Goal: Transaction & Acquisition: Purchase product/service

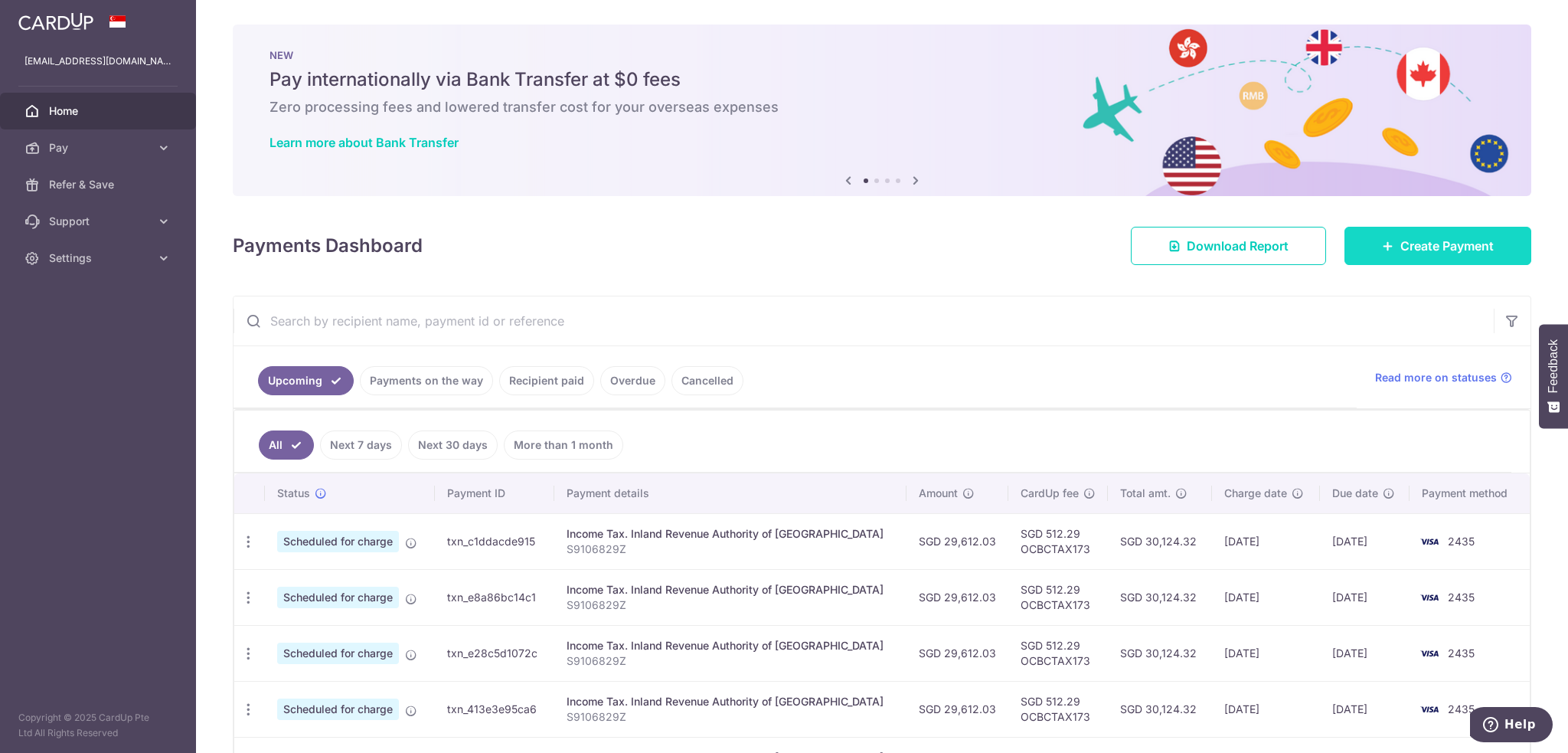
click at [1387, 245] on body "tang_peiyi@hotmail.com Home Pay Payments Recipients Cards Refer & Save Support …" at bounding box center [784, 376] width 1568 height 753
click at [1437, 254] on span "Create Payment" at bounding box center [1446, 245] width 93 height 18
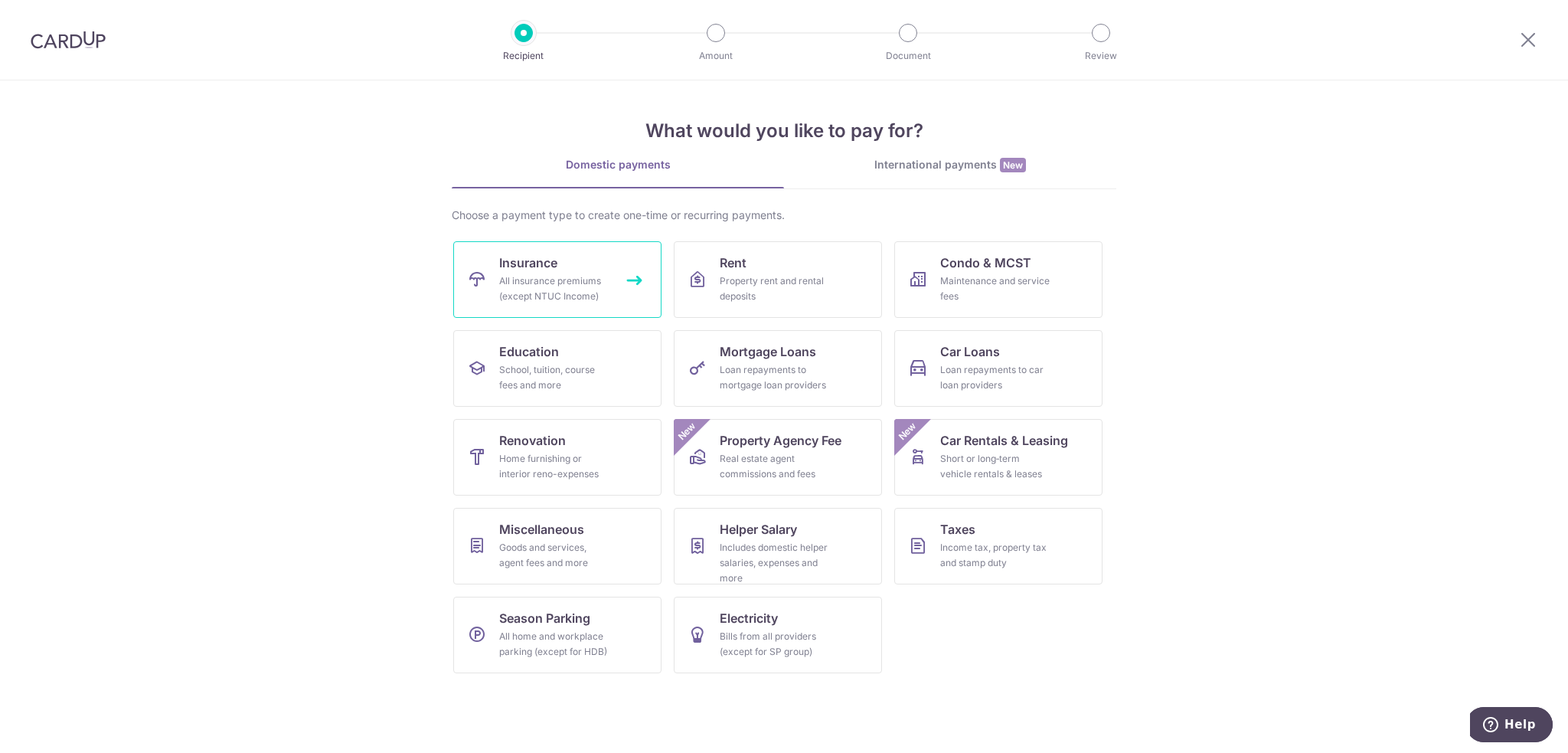
click at [568, 257] on link "Insurance All insurance premiums (except NTUC Income)" at bounding box center [557, 279] width 208 height 77
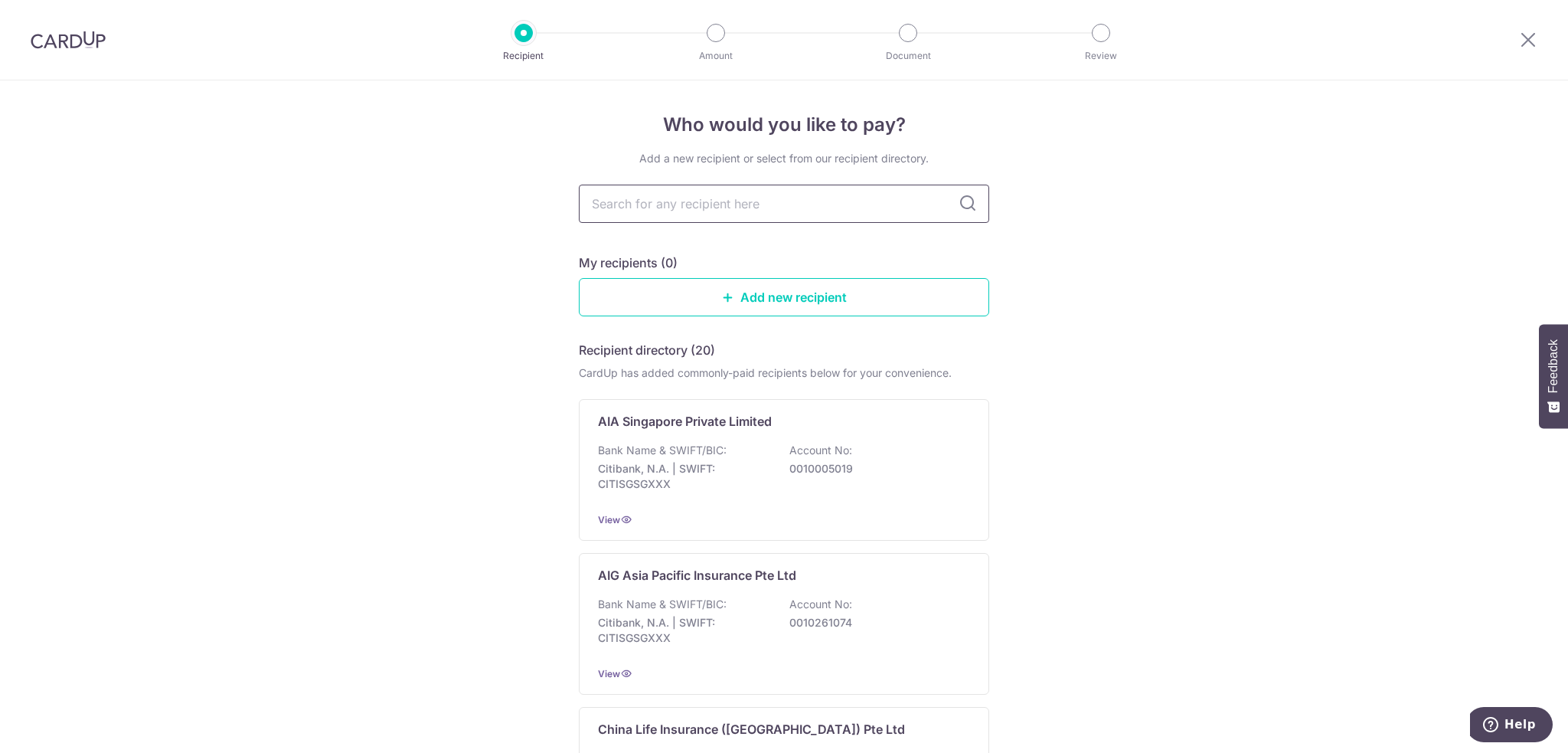
click at [685, 206] on input "text" at bounding box center [784, 204] width 410 height 38
type input "prudential"
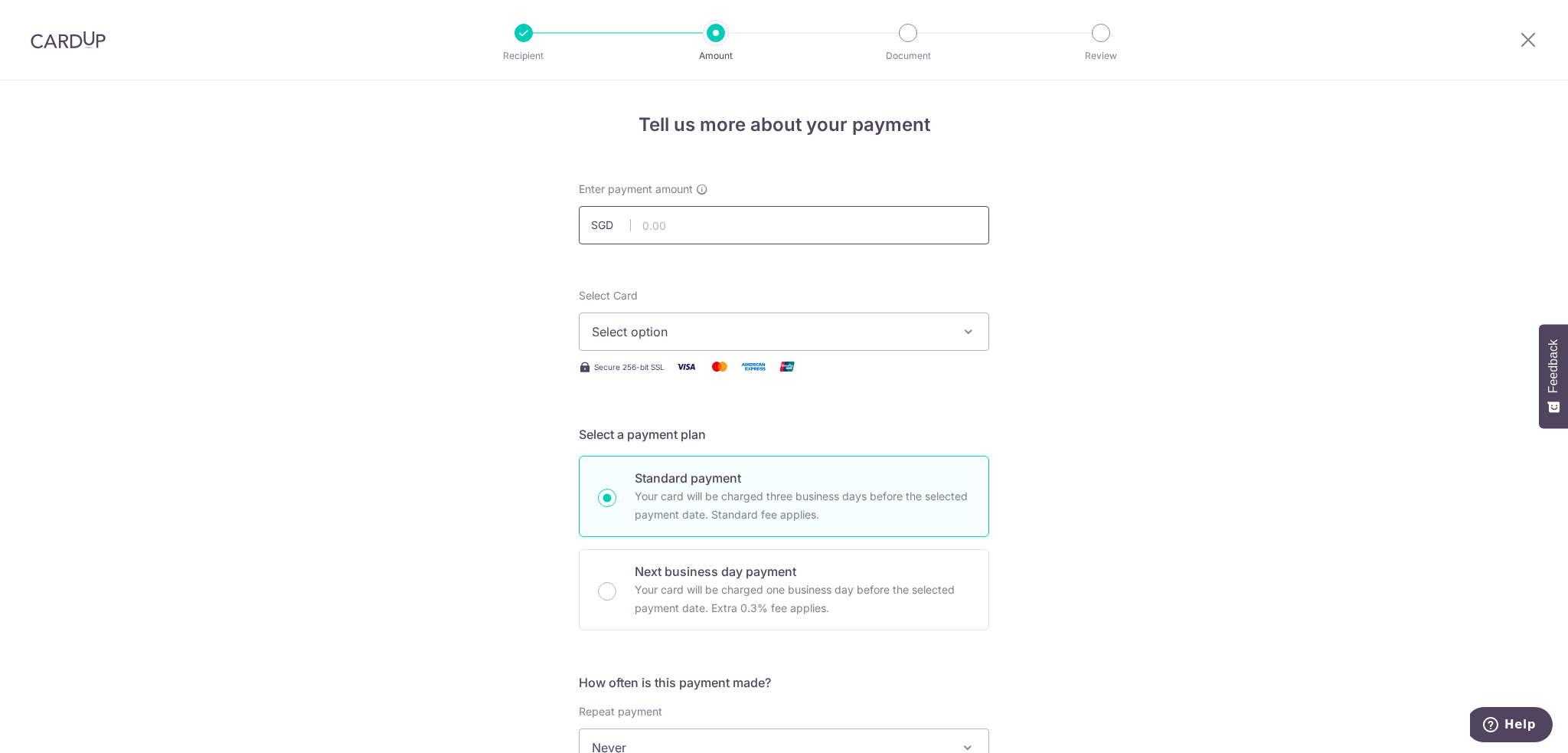
click at [735, 223] on input "text" at bounding box center [784, 225] width 410 height 38
paste input "83024084"
type input "83024084"
paste input "75,472.20"
type input "75,472.20"
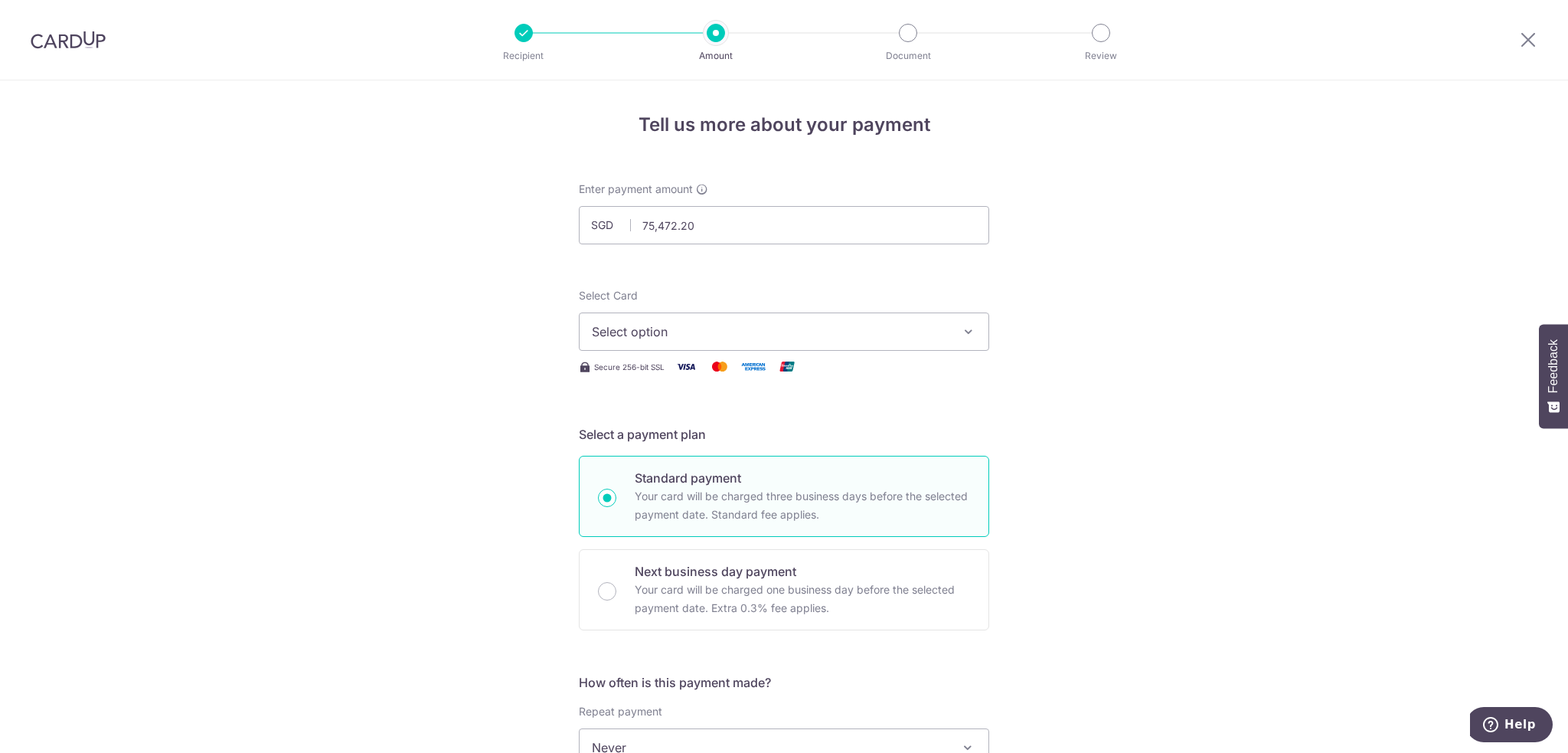
click at [677, 331] on span "Select option" at bounding box center [769, 331] width 356 height 18
click at [663, 466] on link "**** 2435" at bounding box center [784, 477] width 409 height 36
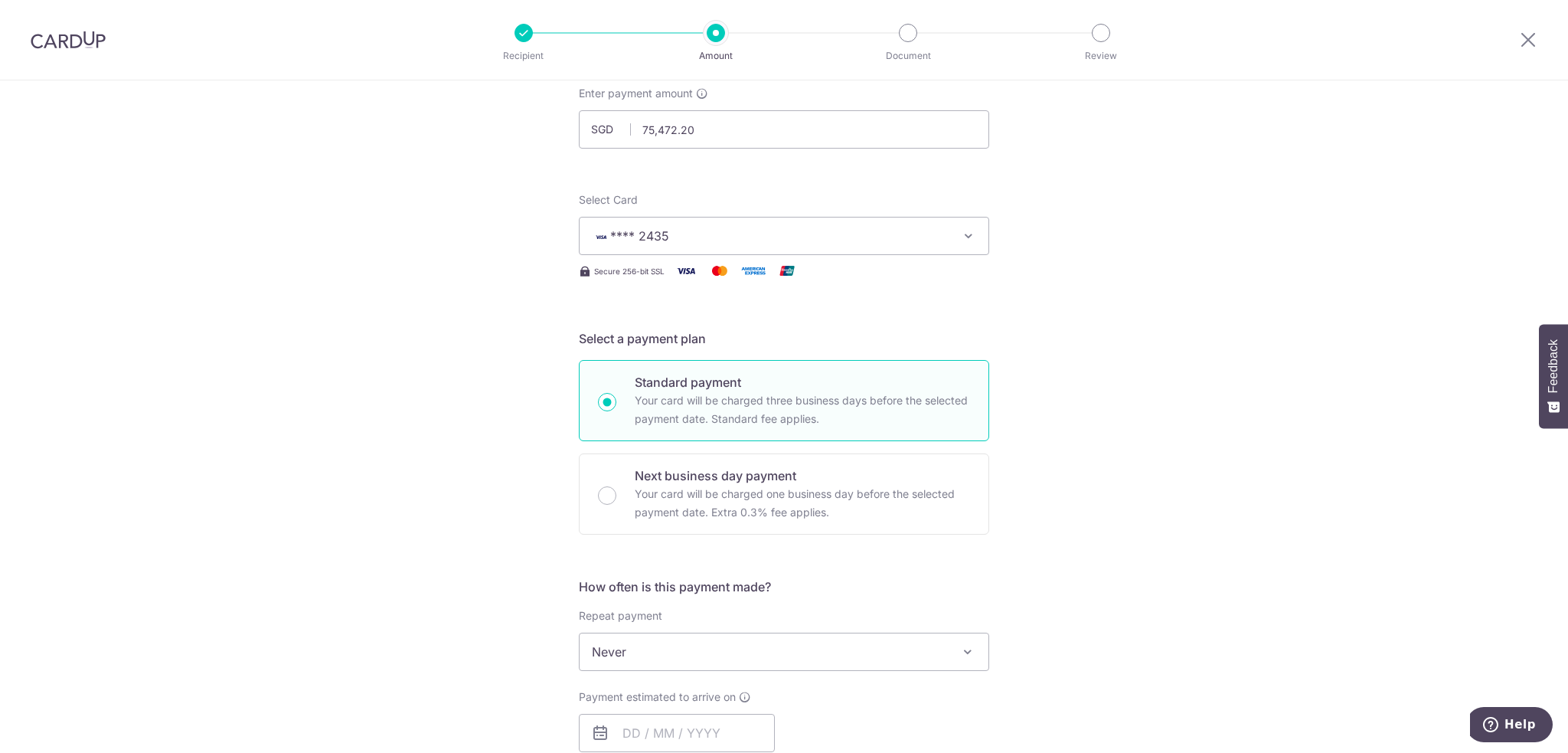
scroll to position [306, 0]
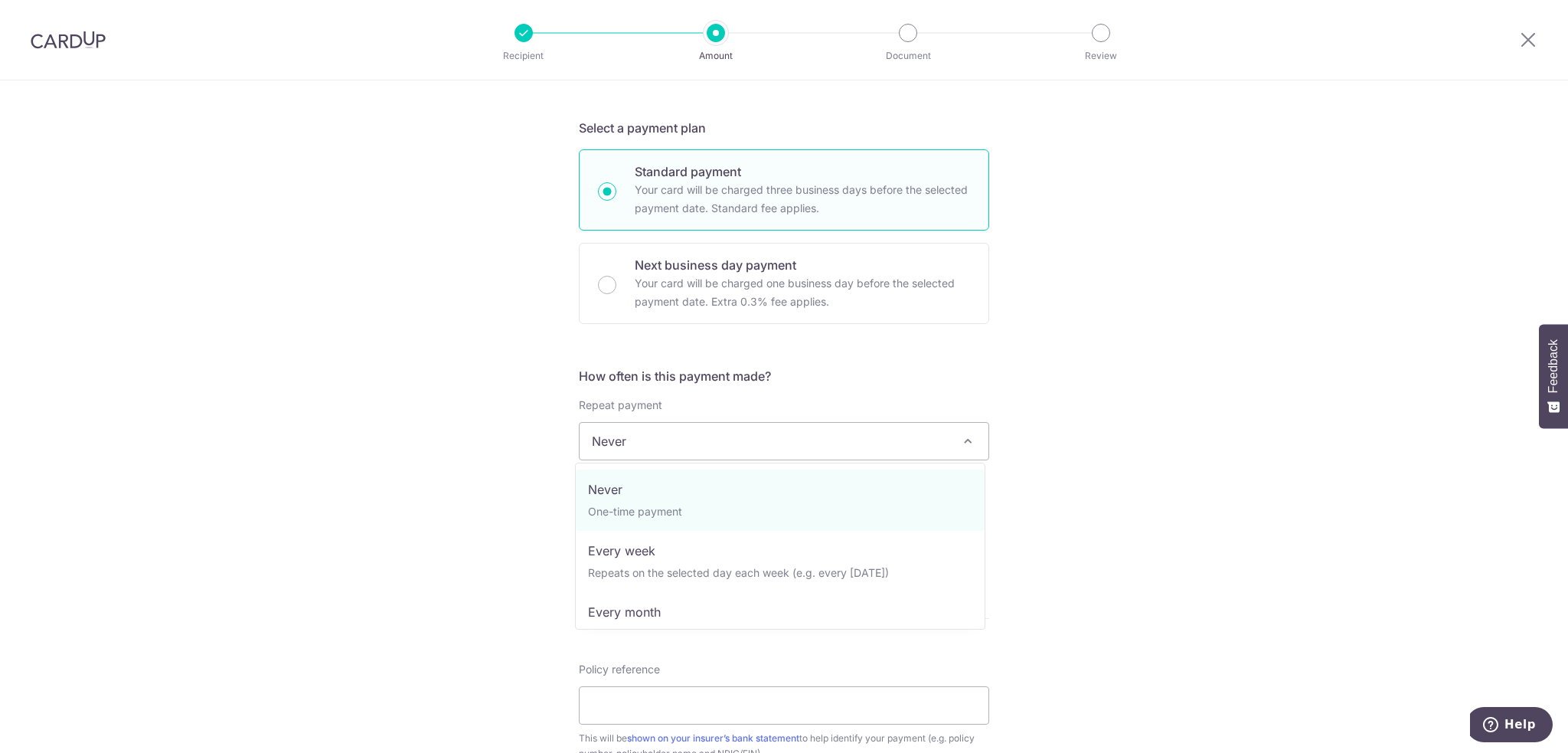
click at [704, 427] on span "Never" at bounding box center [784, 441] width 409 height 36
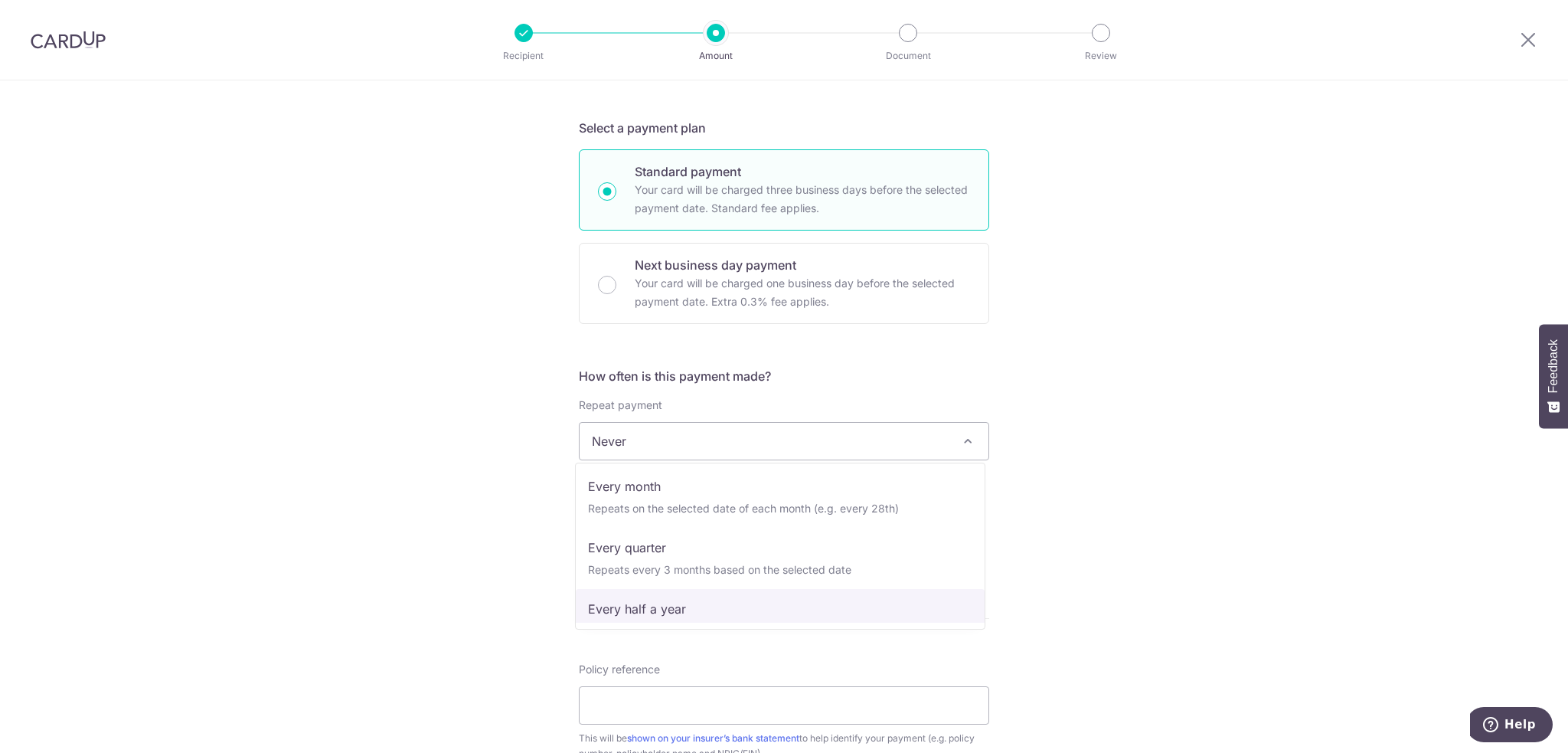
scroll to position [0, 0]
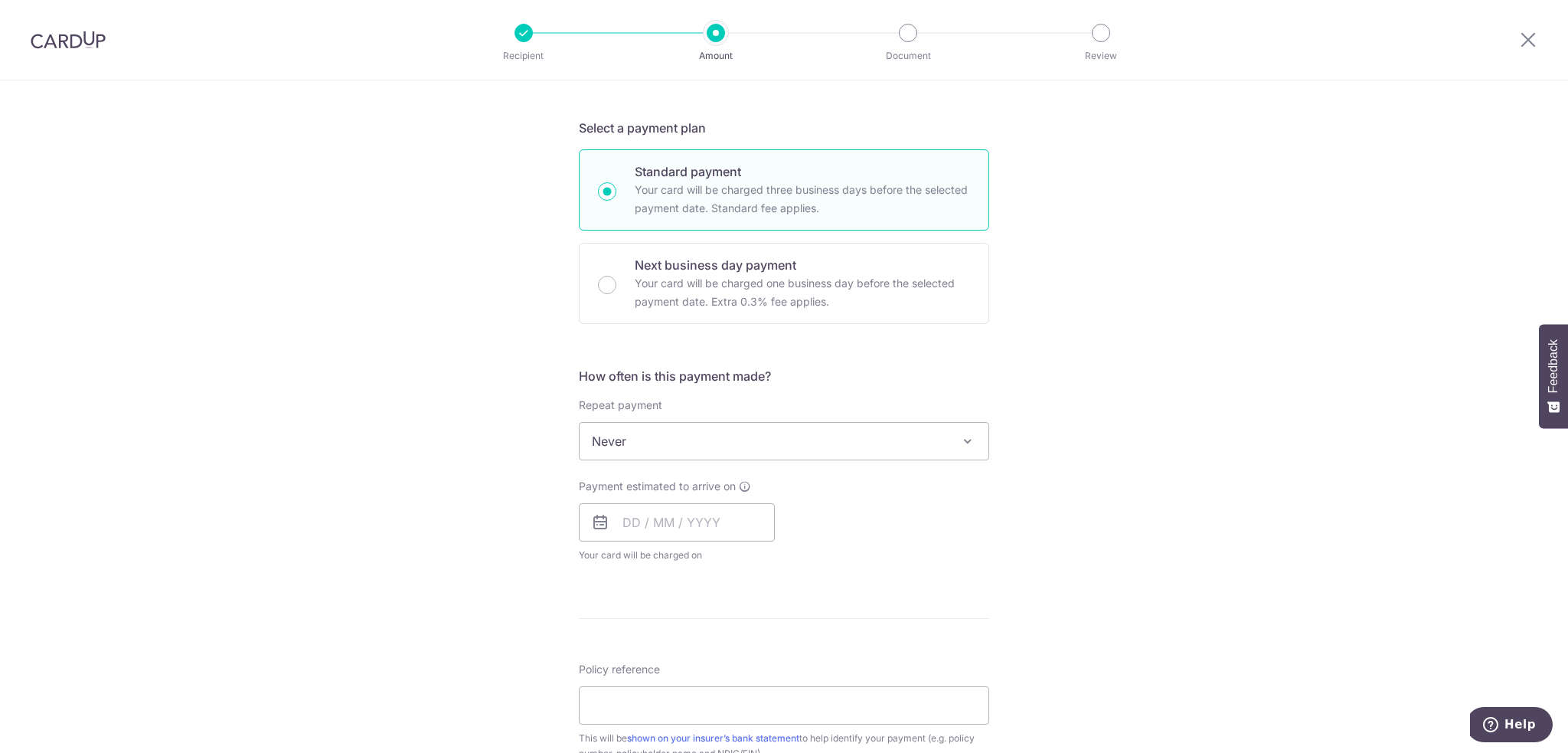
click at [754, 453] on span "Never" at bounding box center [784, 441] width 409 height 36
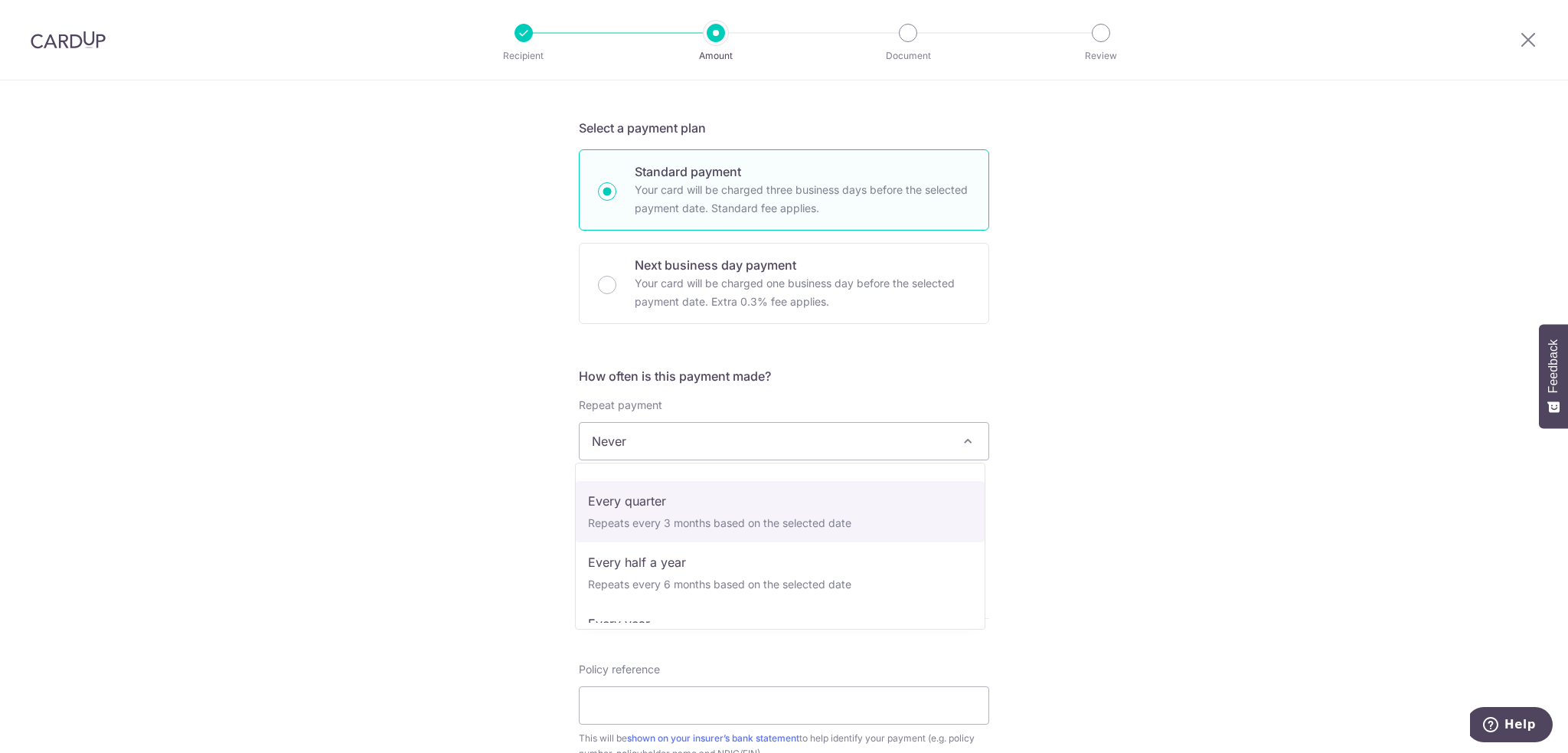
scroll to position [137, 0]
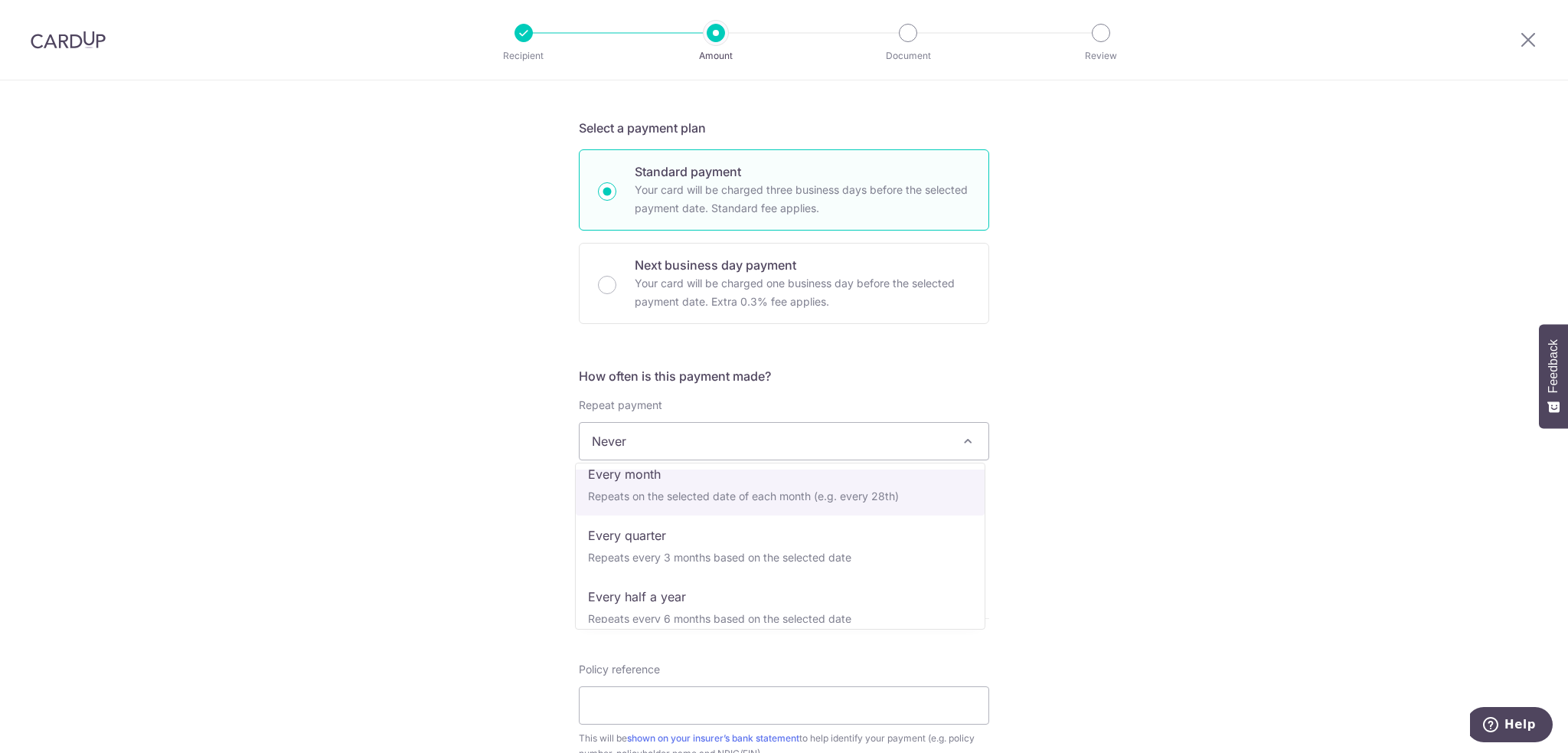
select select "3"
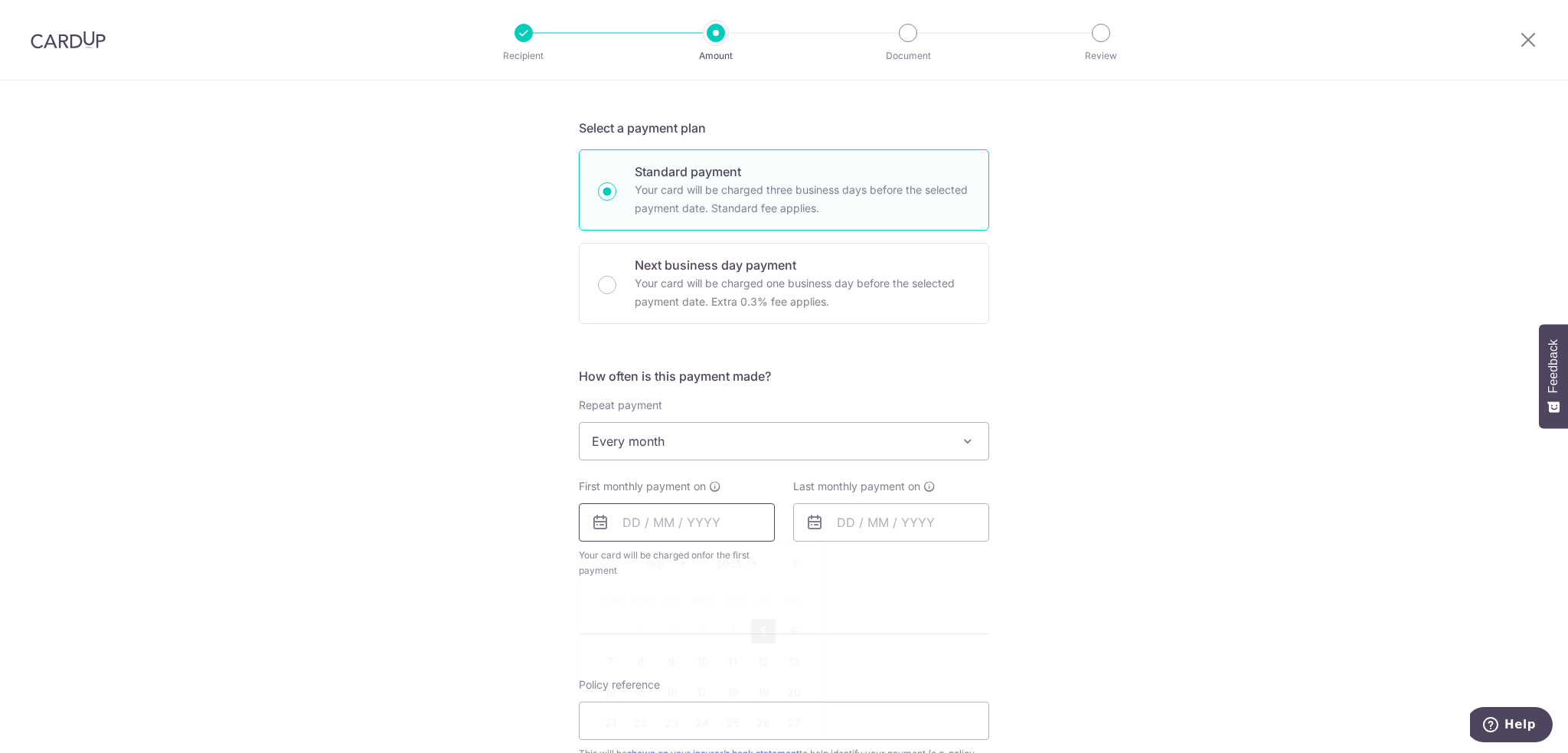
click at [666, 521] on input "text" at bounding box center [677, 522] width 196 height 38
click at [636, 686] on link "15" at bounding box center [640, 692] width 25 height 25
type input "[DATE]"
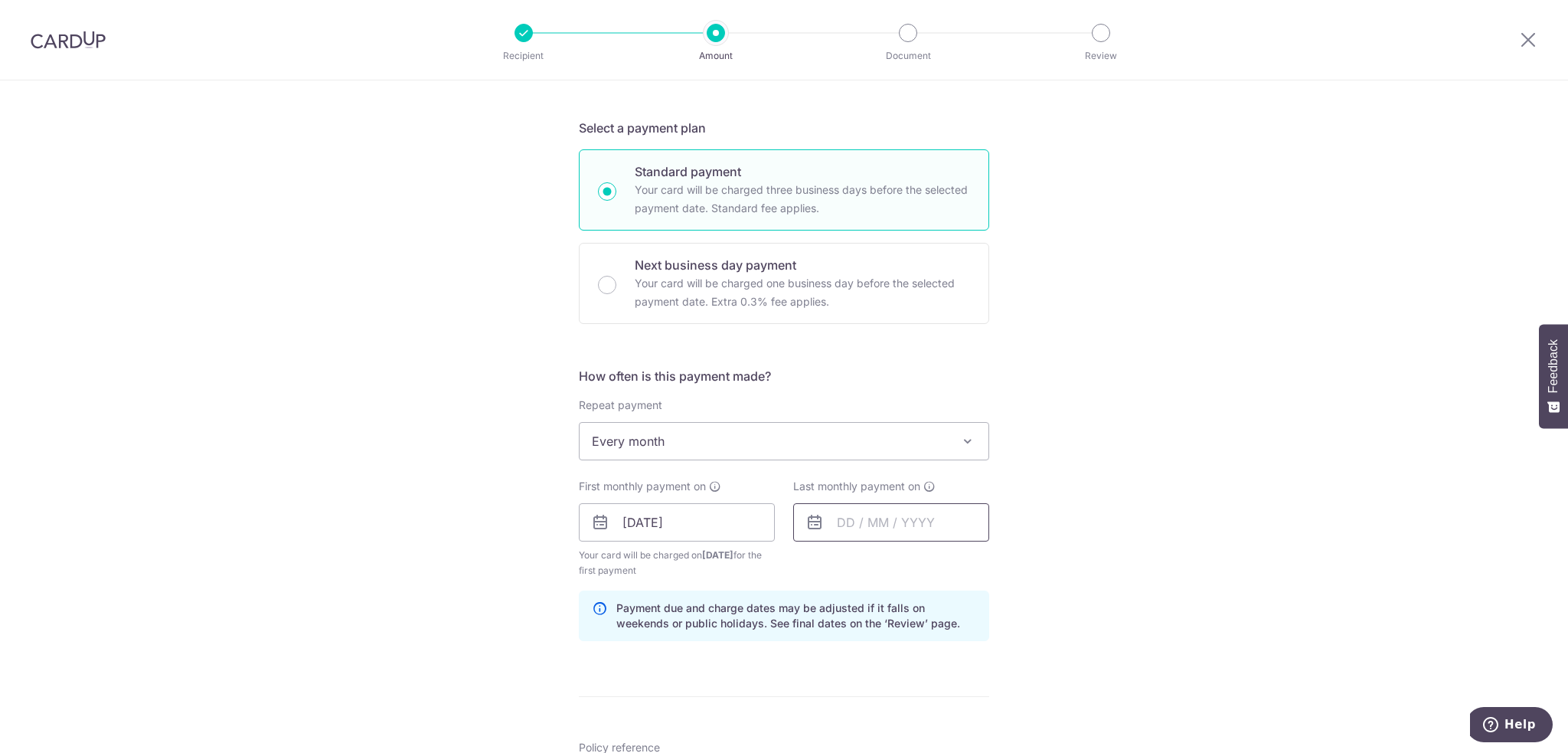
click at [870, 522] on input "text" at bounding box center [891, 522] width 196 height 38
click at [961, 558] on select "2025 2026 2027 2028 2029 2030 2031 2032 2033 2034 2035" at bounding box center [951, 563] width 40 height 12
click at [786, 526] on div "Last monthly payment on Prev Next Jan Feb Mar Apr May Jun Jul Aug Sep Oct Nov D…" at bounding box center [890, 528] width 214 height 100
click at [806, 522] on icon at bounding box center [814, 522] width 18 height 18
click at [814, 519] on icon at bounding box center [814, 522] width 18 height 18
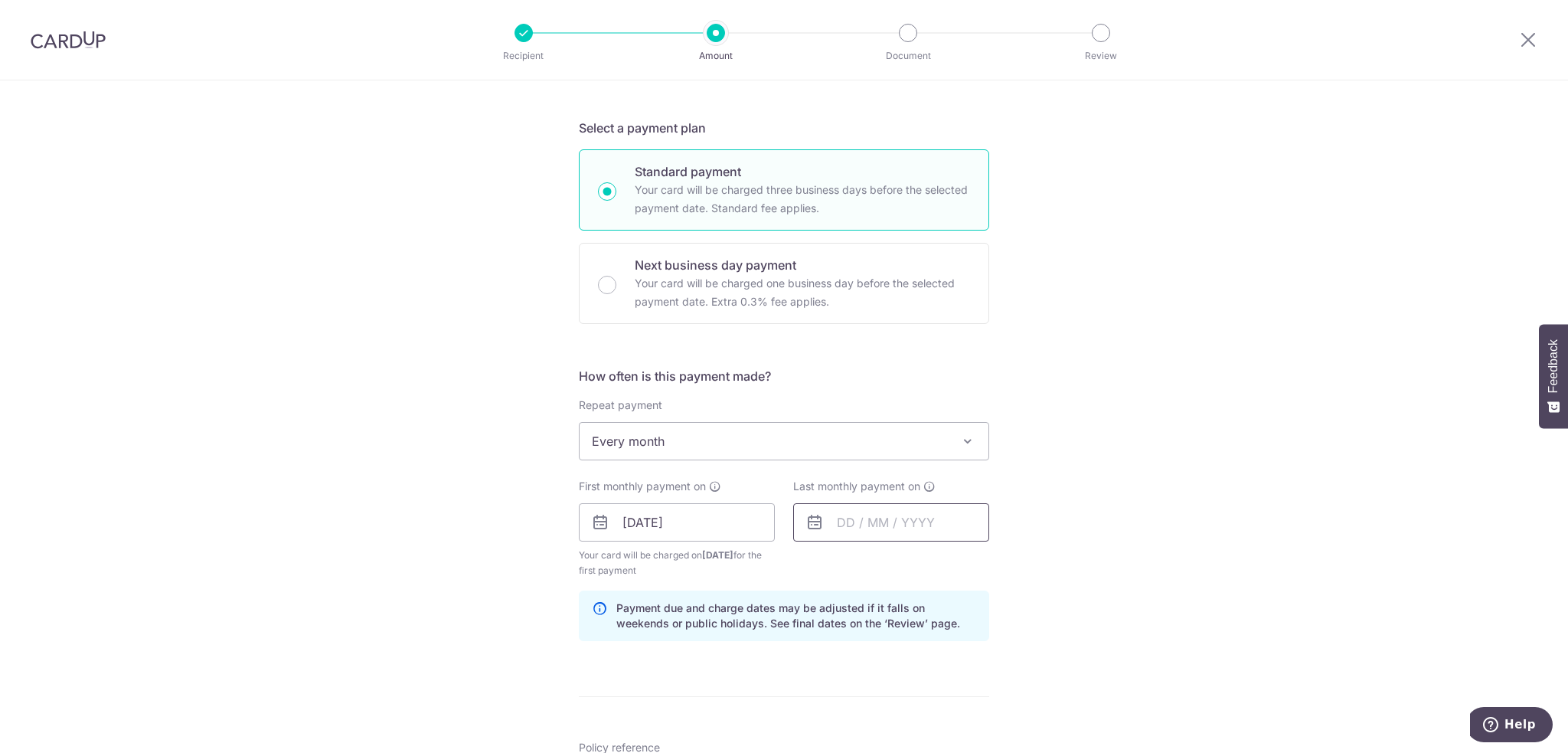
click at [847, 520] on input "text" at bounding box center [891, 522] width 196 height 38
click at [890, 561] on select "Sep Oct Nov Dec" at bounding box center [880, 563] width 40 height 12
click at [919, 685] on link "15" at bounding box center [916, 692] width 25 height 25
click at [1205, 522] on div "Tell us more about your payment Enter payment amount SGD 75,472.20 75472.20 Sel…" at bounding box center [784, 505] width 1568 height 1463
click at [870, 520] on input "15/10/2025" at bounding box center [891, 522] width 196 height 38
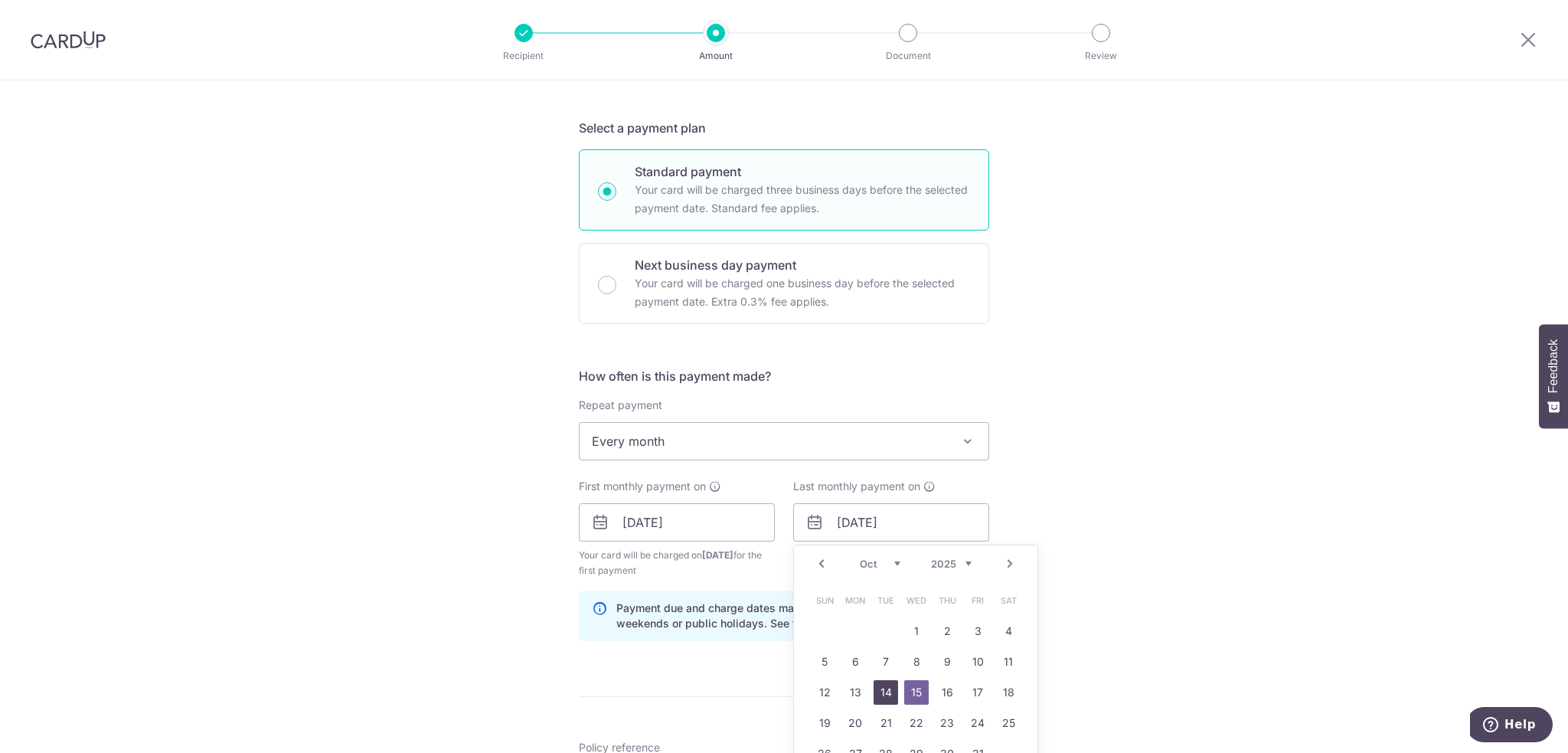
click at [891, 685] on link "14" at bounding box center [886, 692] width 25 height 25
type input "14/10/2025"
click at [1183, 514] on div "Tell us more about your payment Enter payment amount SGD 75,472.20 75472.20 Sel…" at bounding box center [784, 505] width 1568 height 1463
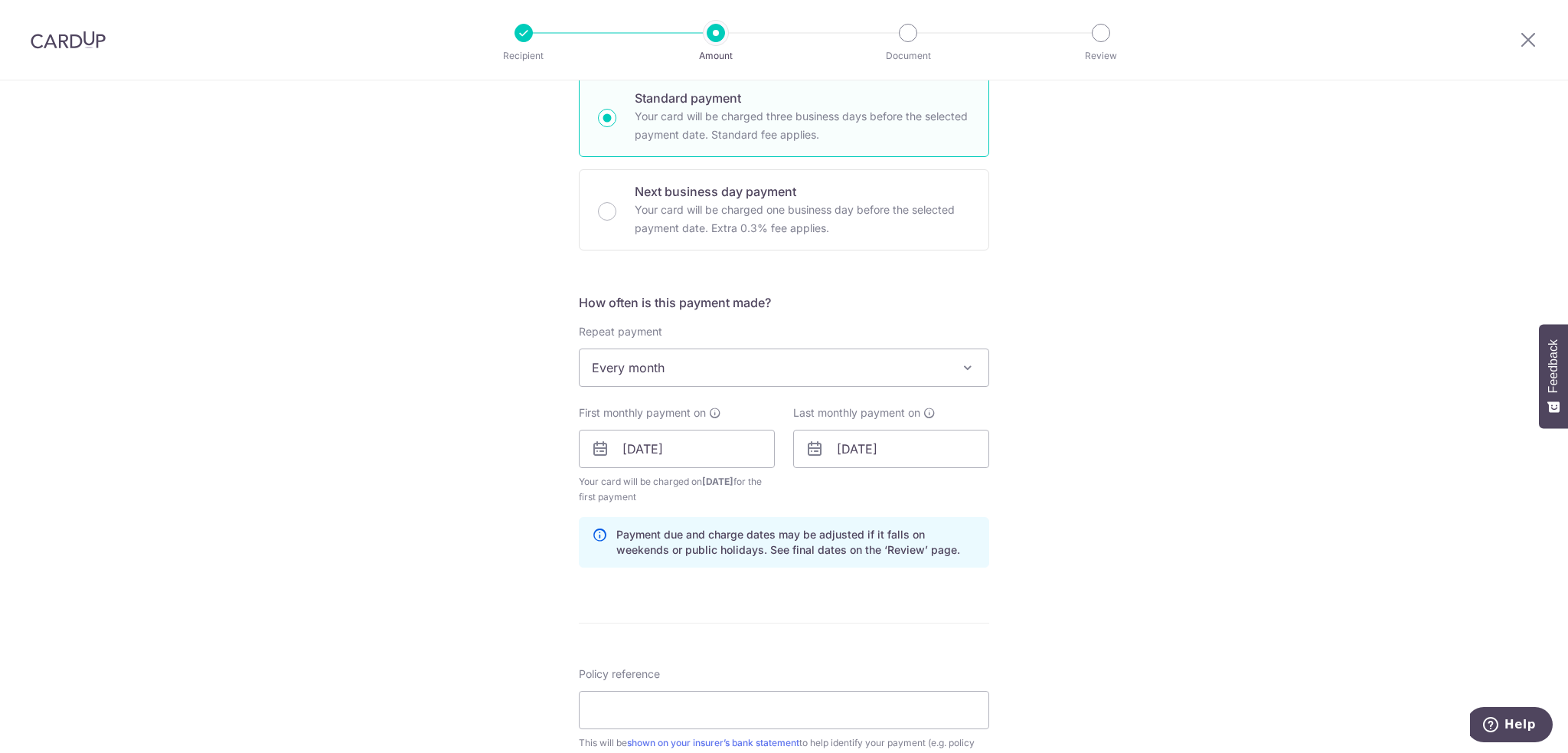
scroll to position [459, 0]
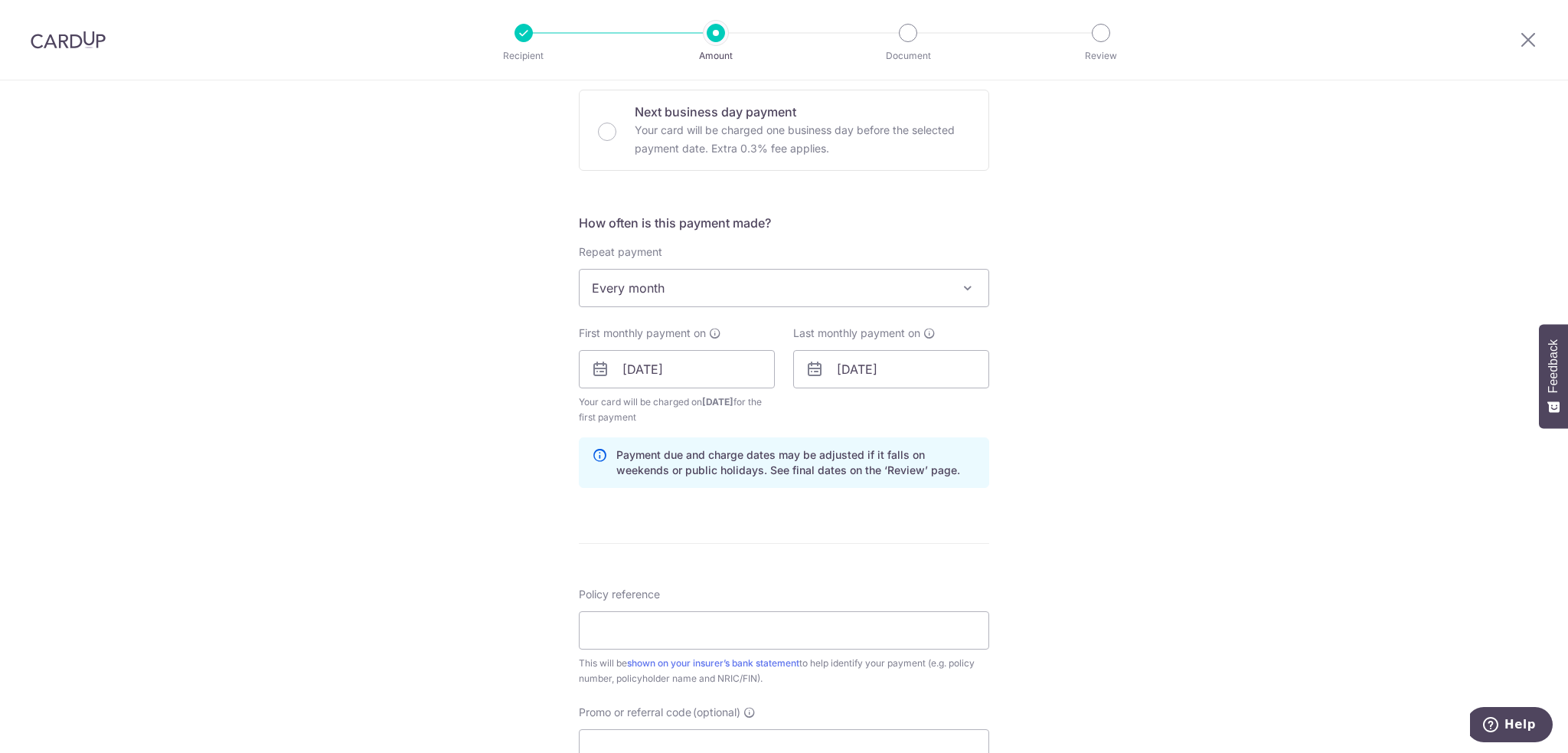
click at [729, 608] on div "Policy reference This will be shown on your insurer’s bank statement to help id…" at bounding box center [784, 637] width 410 height 100
click at [728, 612] on input "Policy reference" at bounding box center [784, 630] width 410 height 38
paste input "83024084"
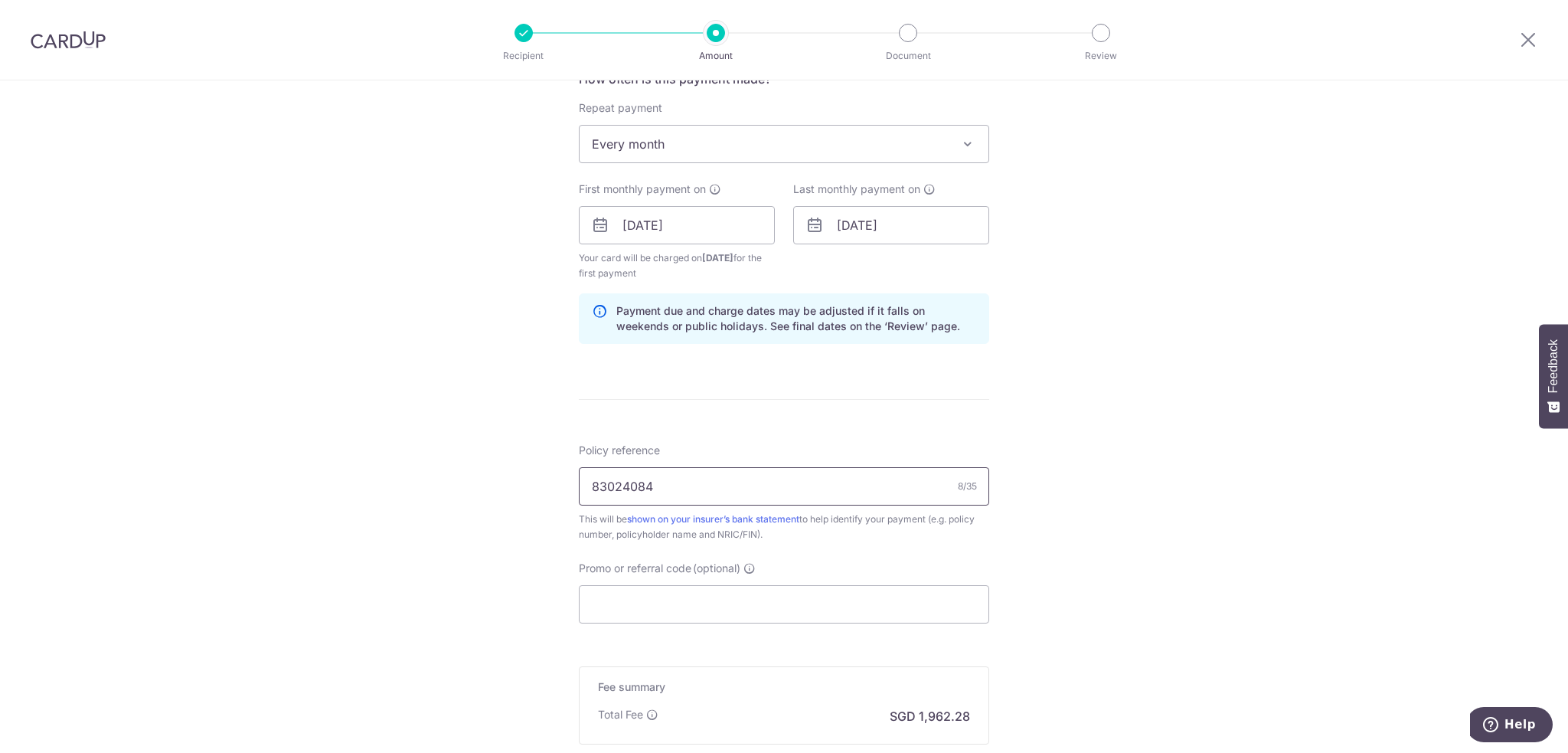
scroll to position [789, 0]
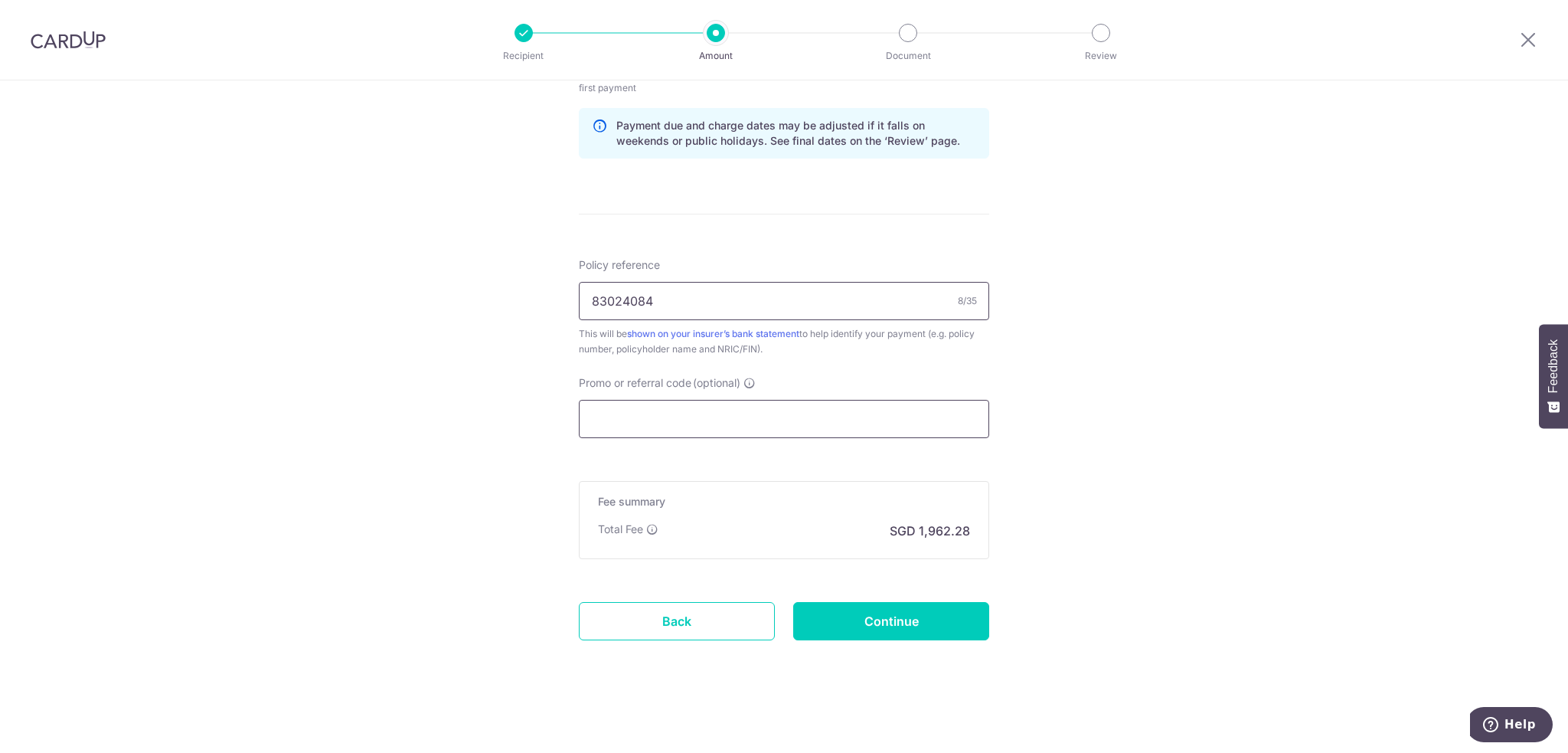
type input "83024084"
click at [733, 425] on input "Promo or referral code (optional)" at bounding box center [784, 419] width 410 height 38
paste input "REC185"
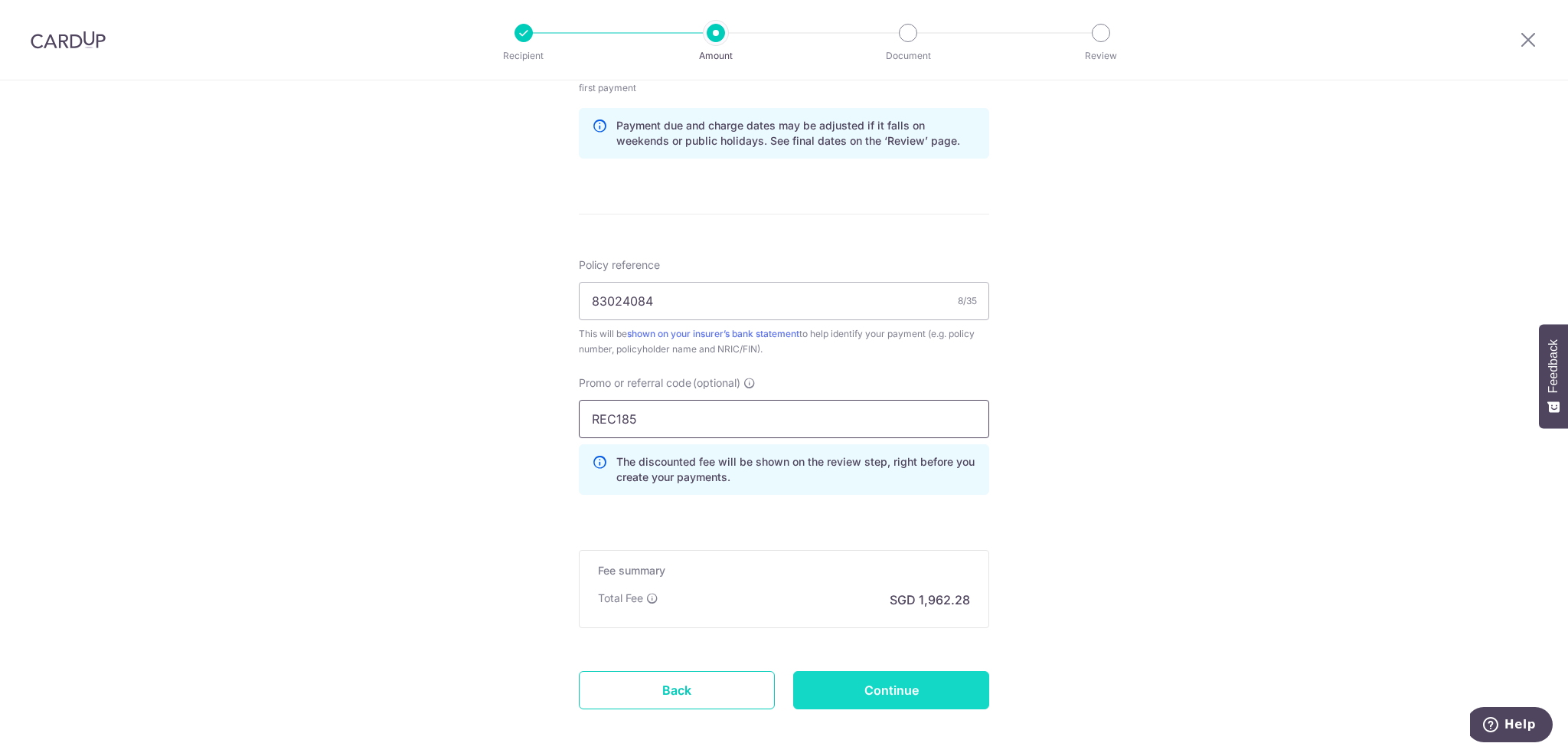
type input "REC185"
click at [863, 684] on input "Continue" at bounding box center [891, 690] width 196 height 38
type input "Create Schedule"
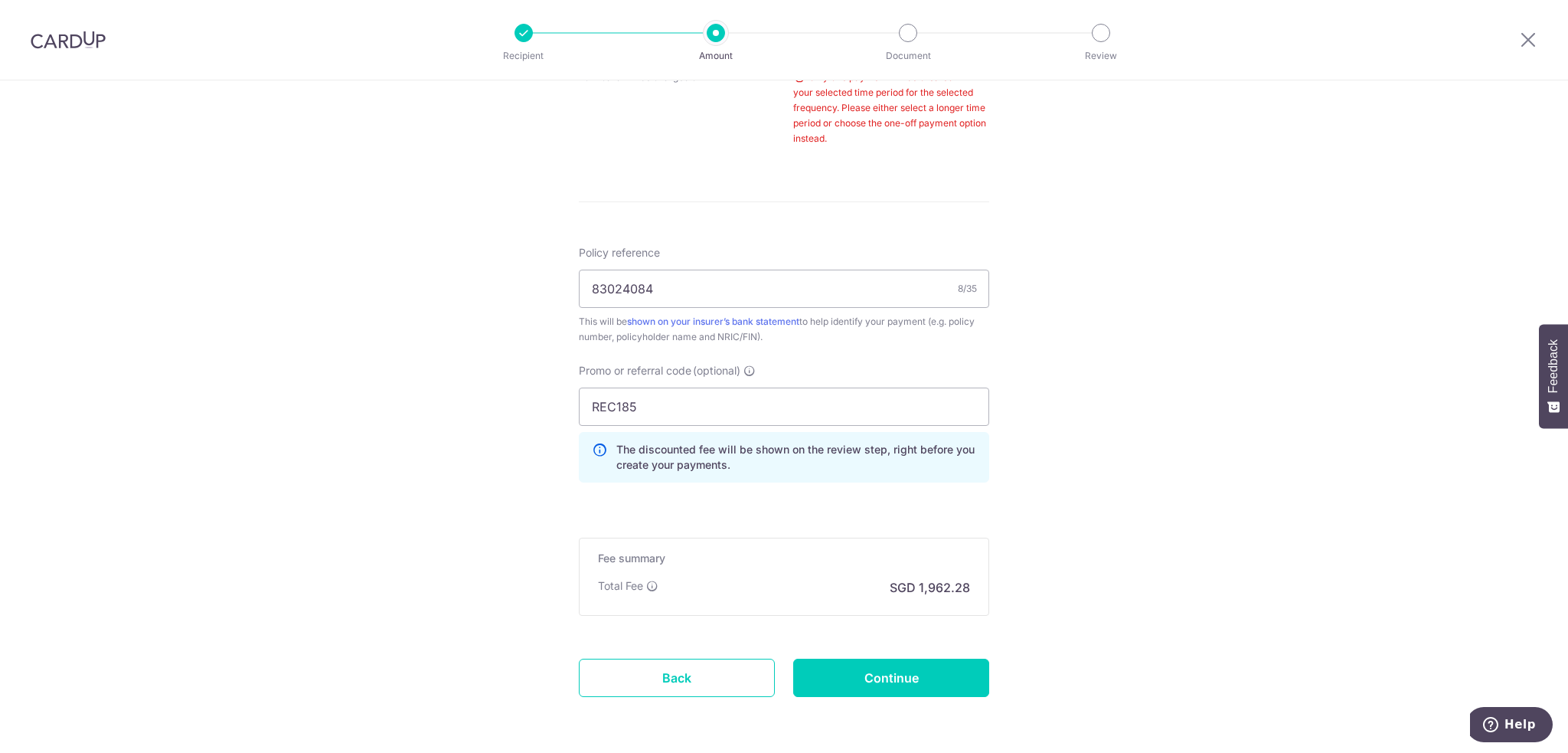
scroll to position [840, 0]
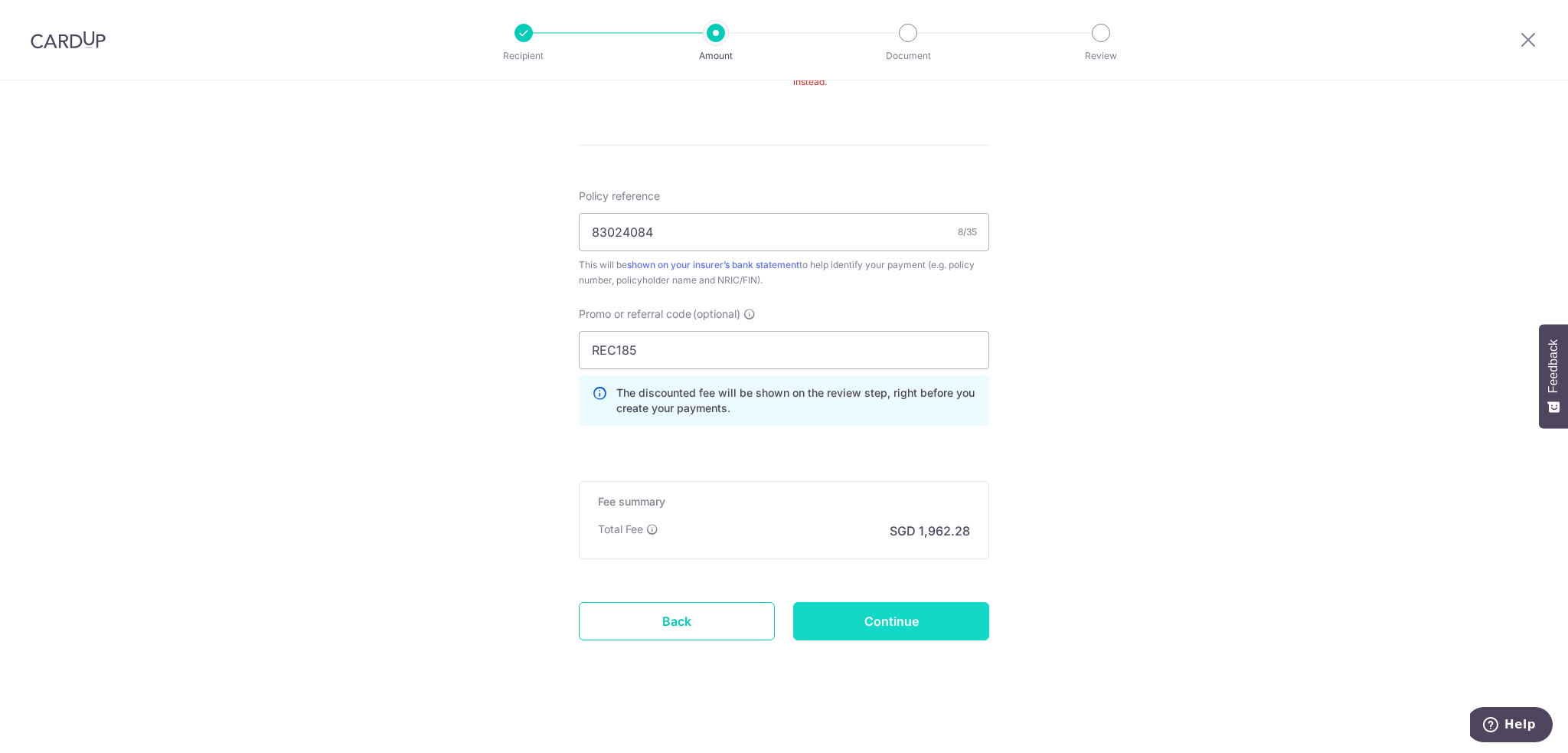
click at [906, 608] on input "Continue" at bounding box center [891, 621] width 196 height 38
type input "Create Schedule"
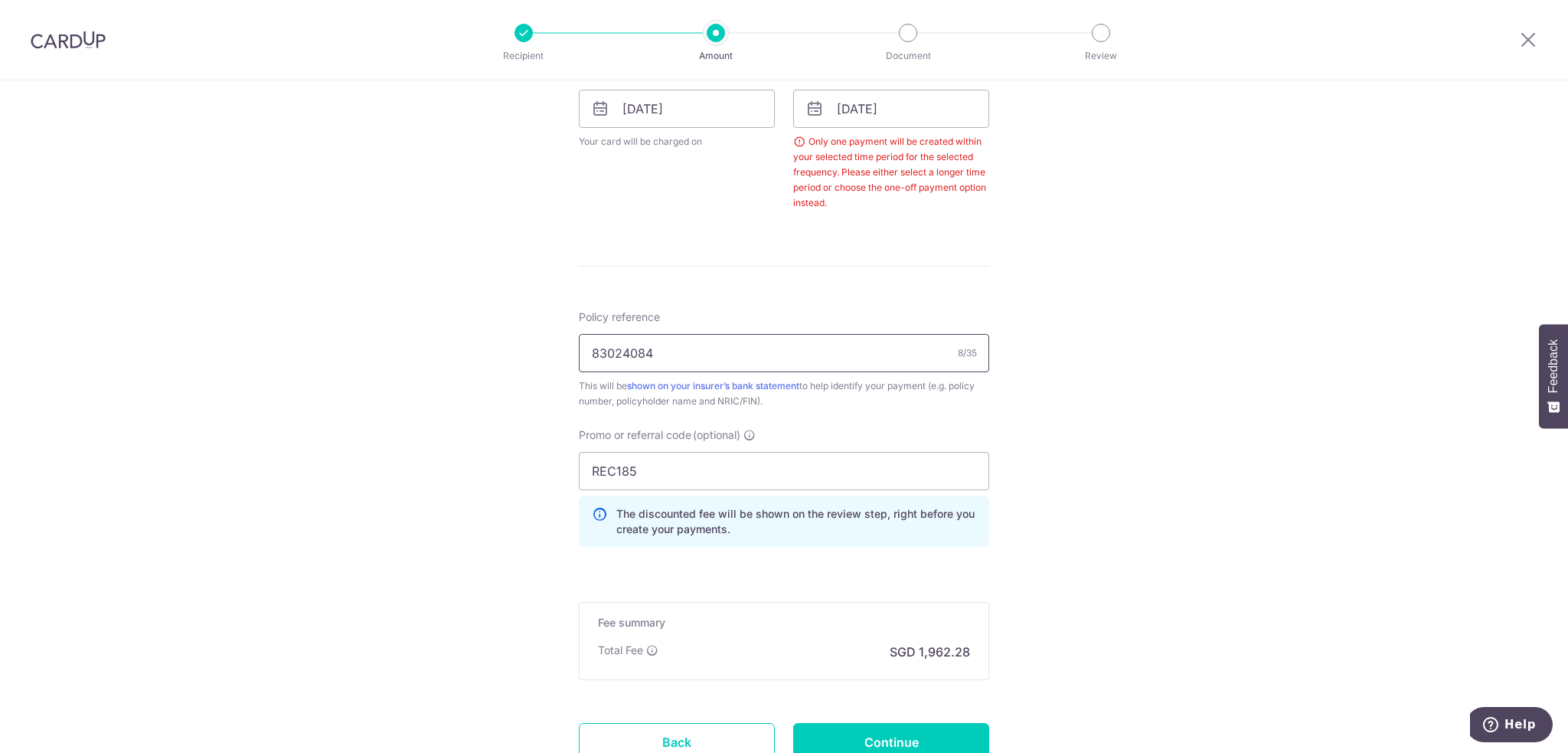
scroll to position [466, 0]
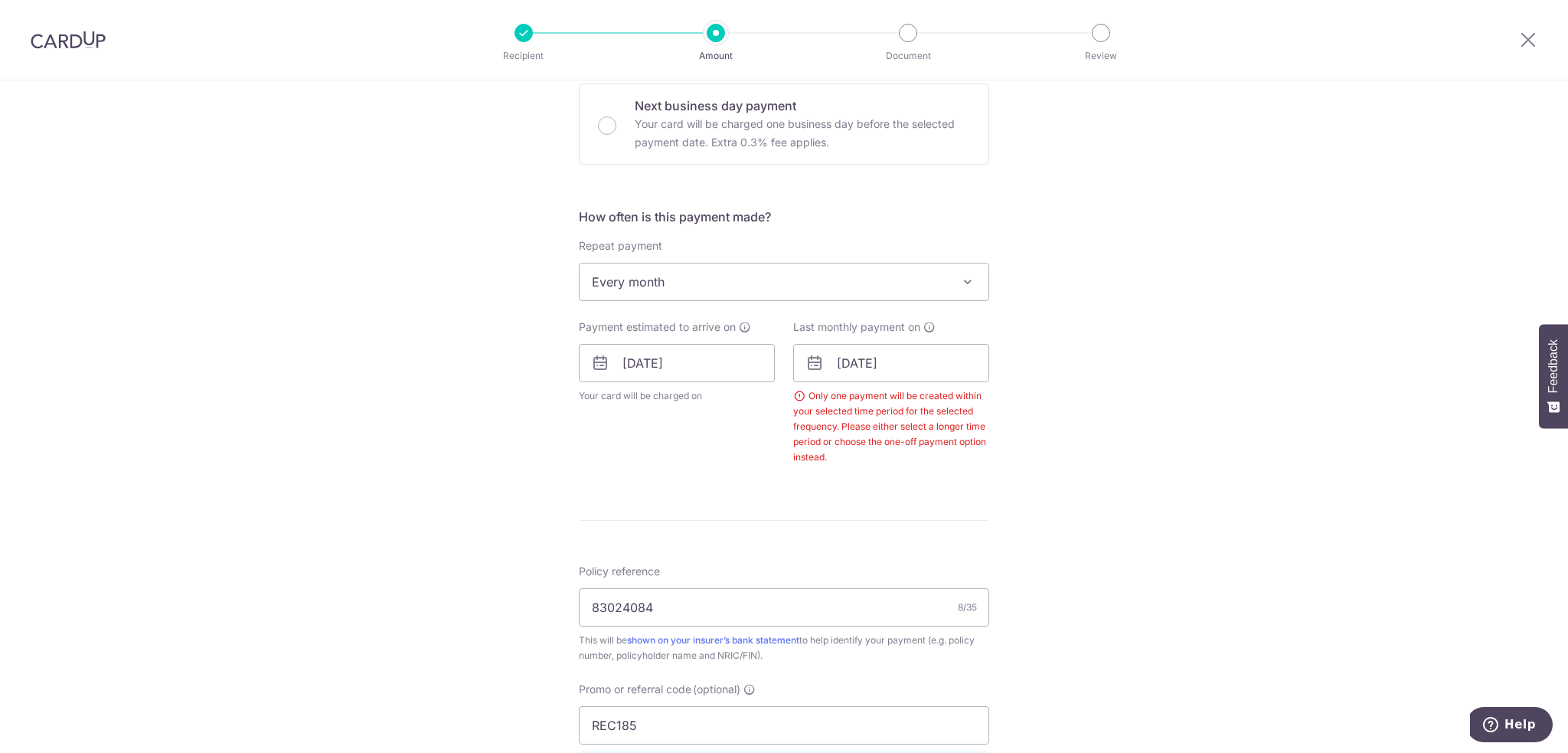
click at [767, 304] on div "How often is this payment made? Repeat payment Never Every week Every month Eve…" at bounding box center [784, 342] width 410 height 270
click at [768, 270] on span "Every month" at bounding box center [784, 281] width 409 height 36
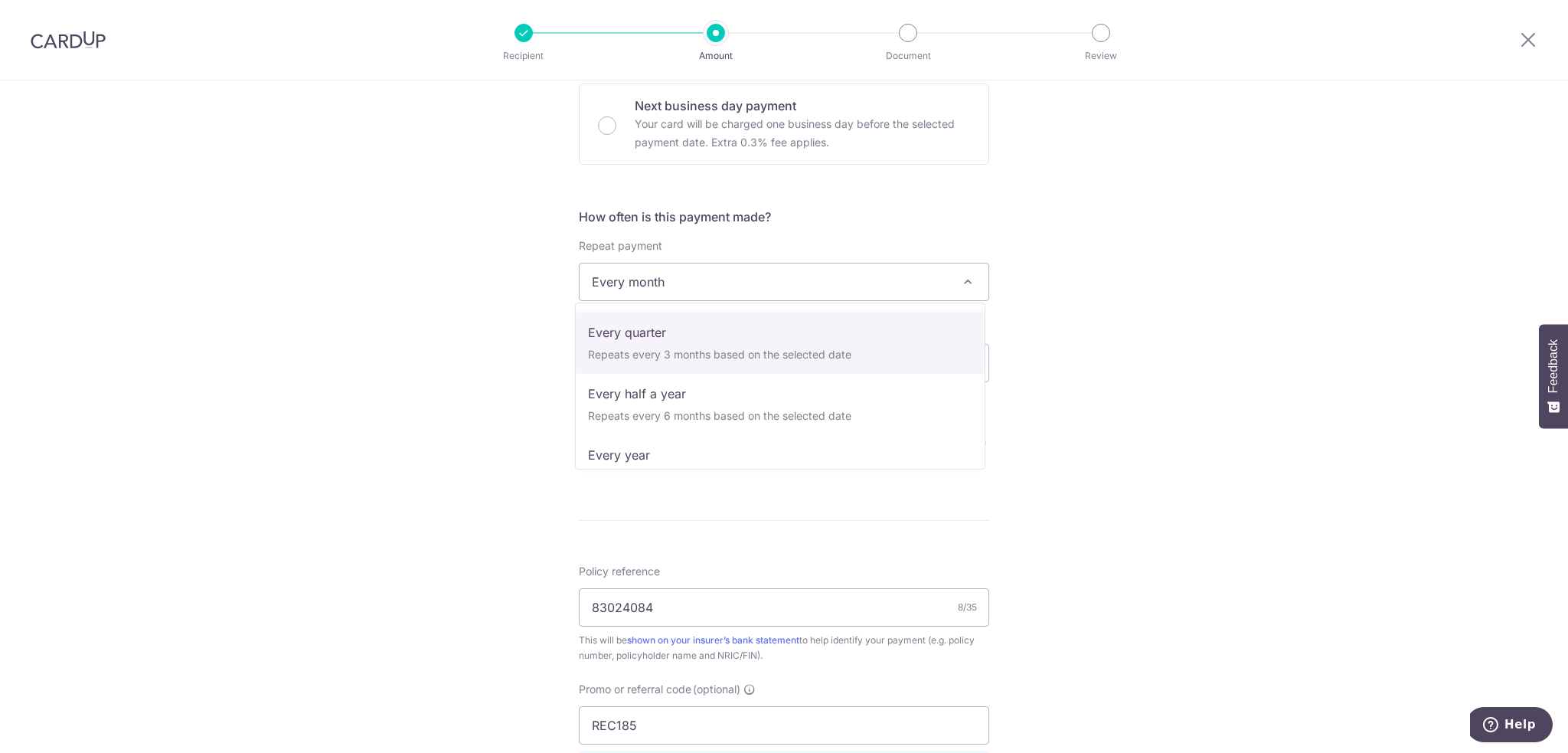
scroll to position [214, 0]
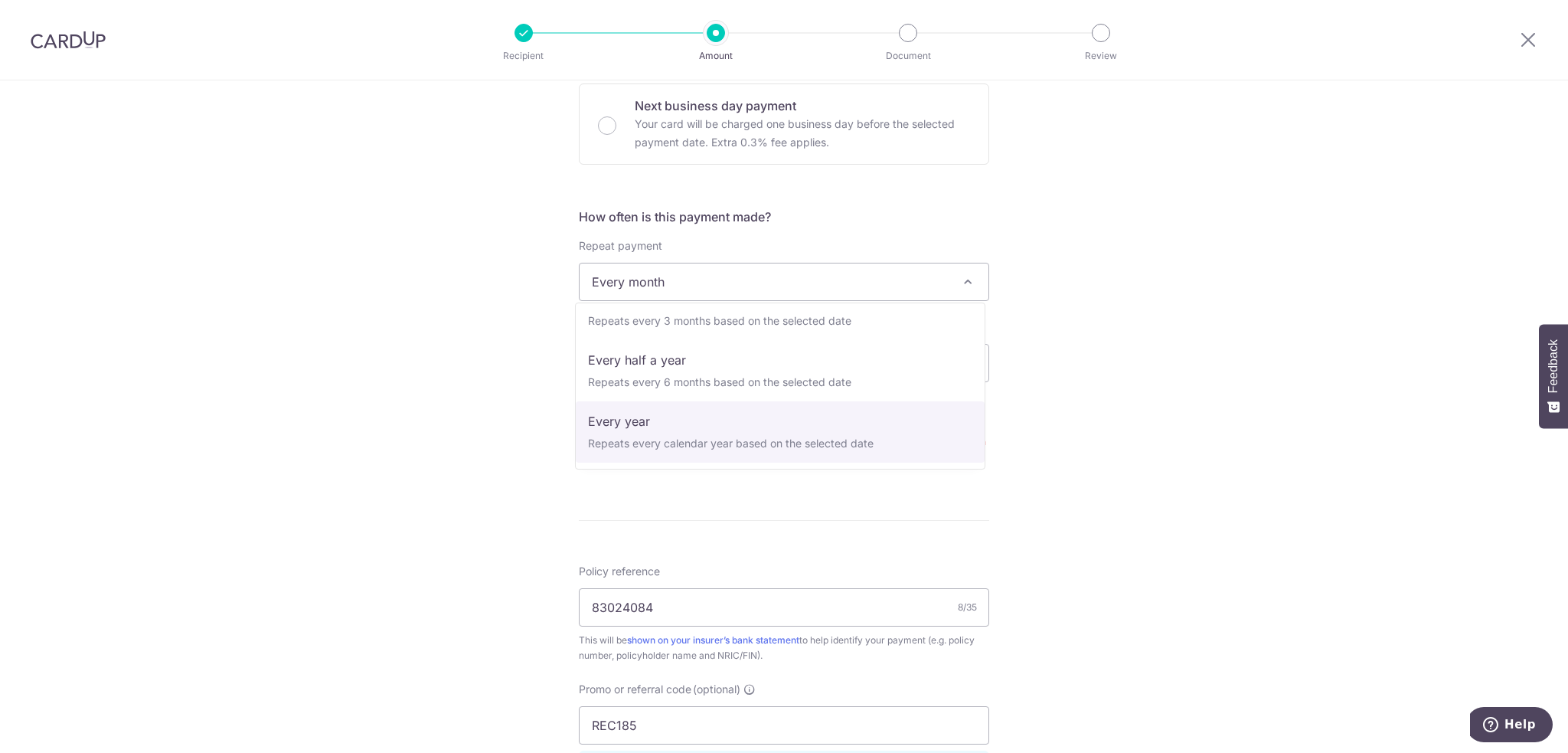
select select "6"
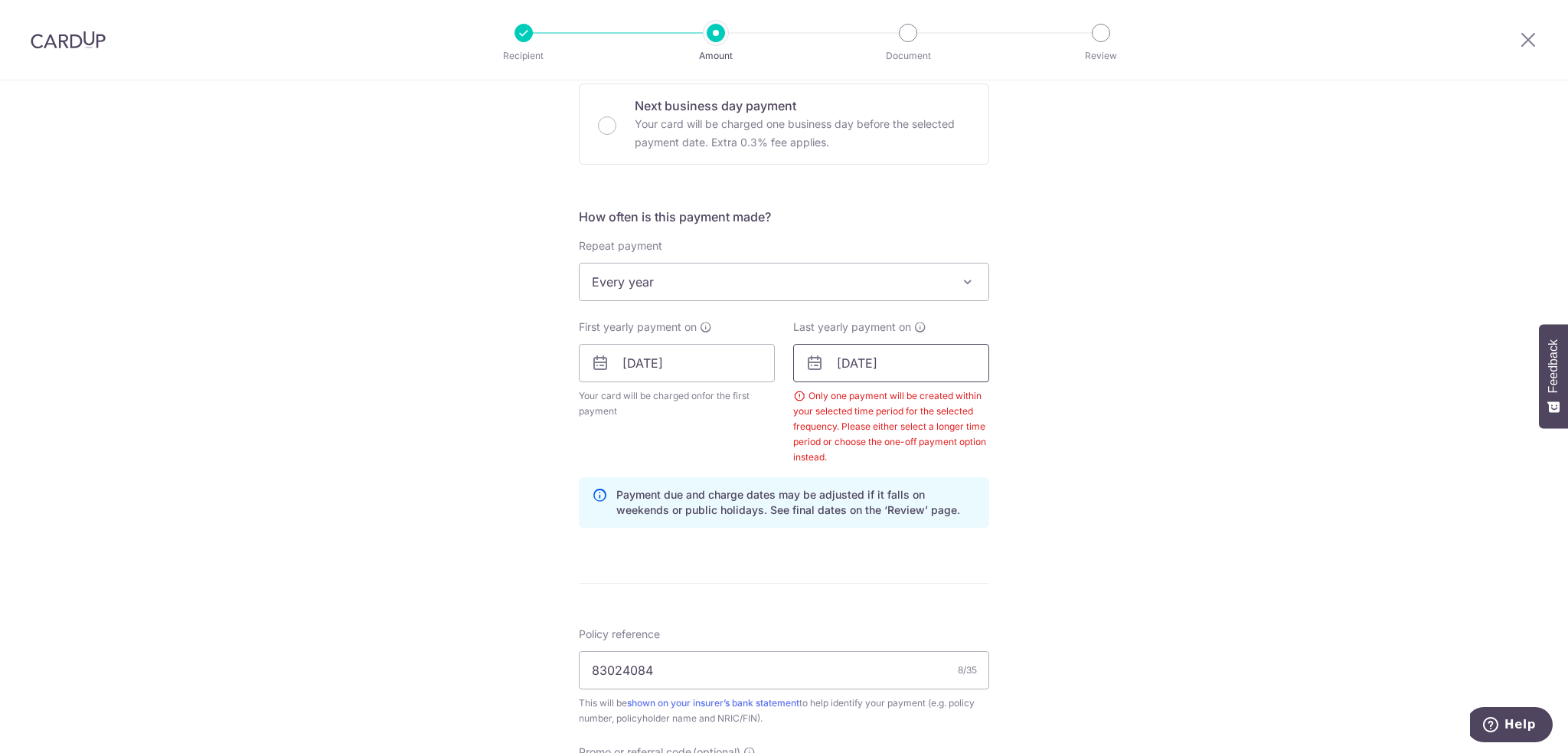
click at [885, 372] on input "14/10/2025" at bounding box center [891, 363] width 196 height 38
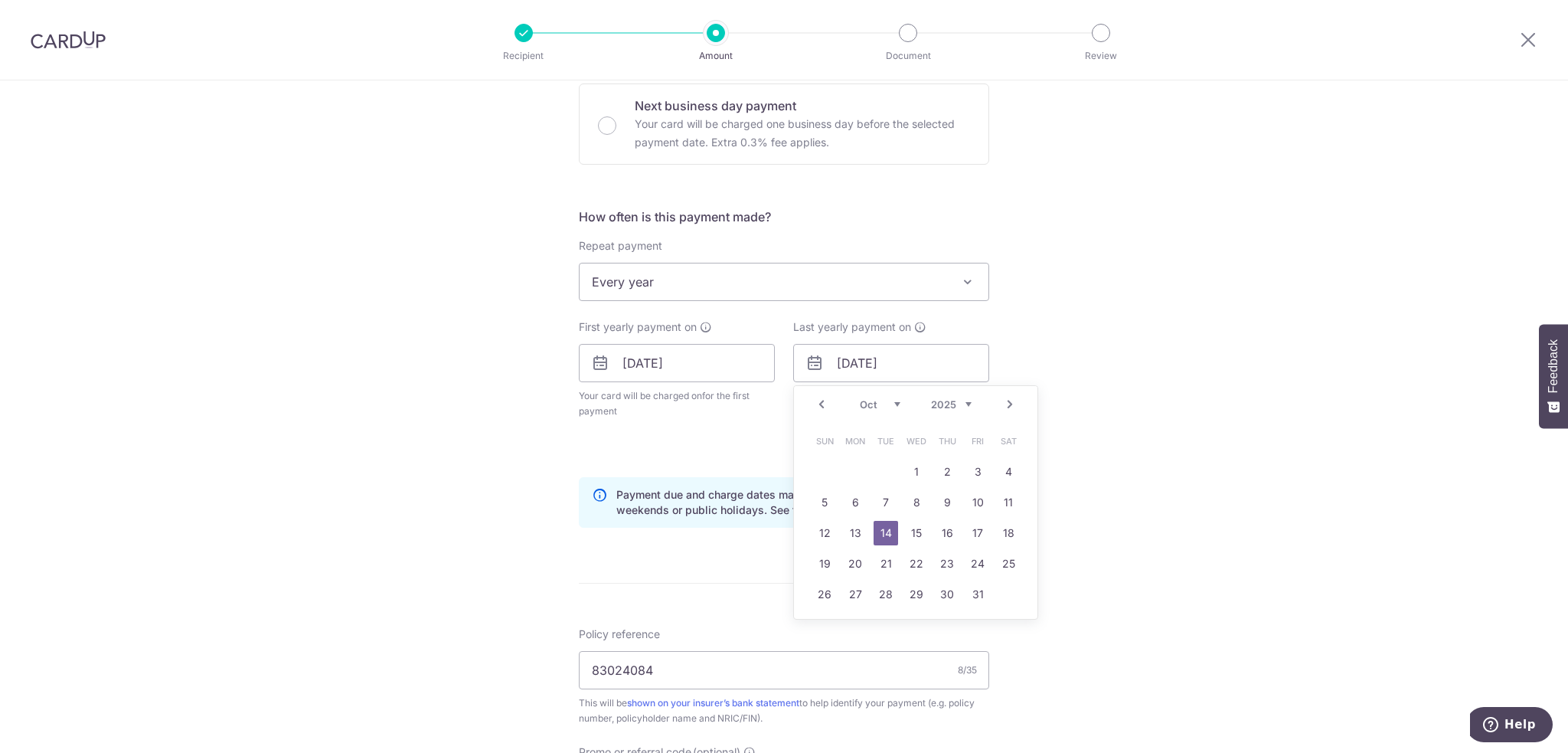
click at [818, 398] on link "Prev" at bounding box center [821, 403] width 18 height 18
click at [862, 535] on link "15" at bounding box center [856, 533] width 25 height 25
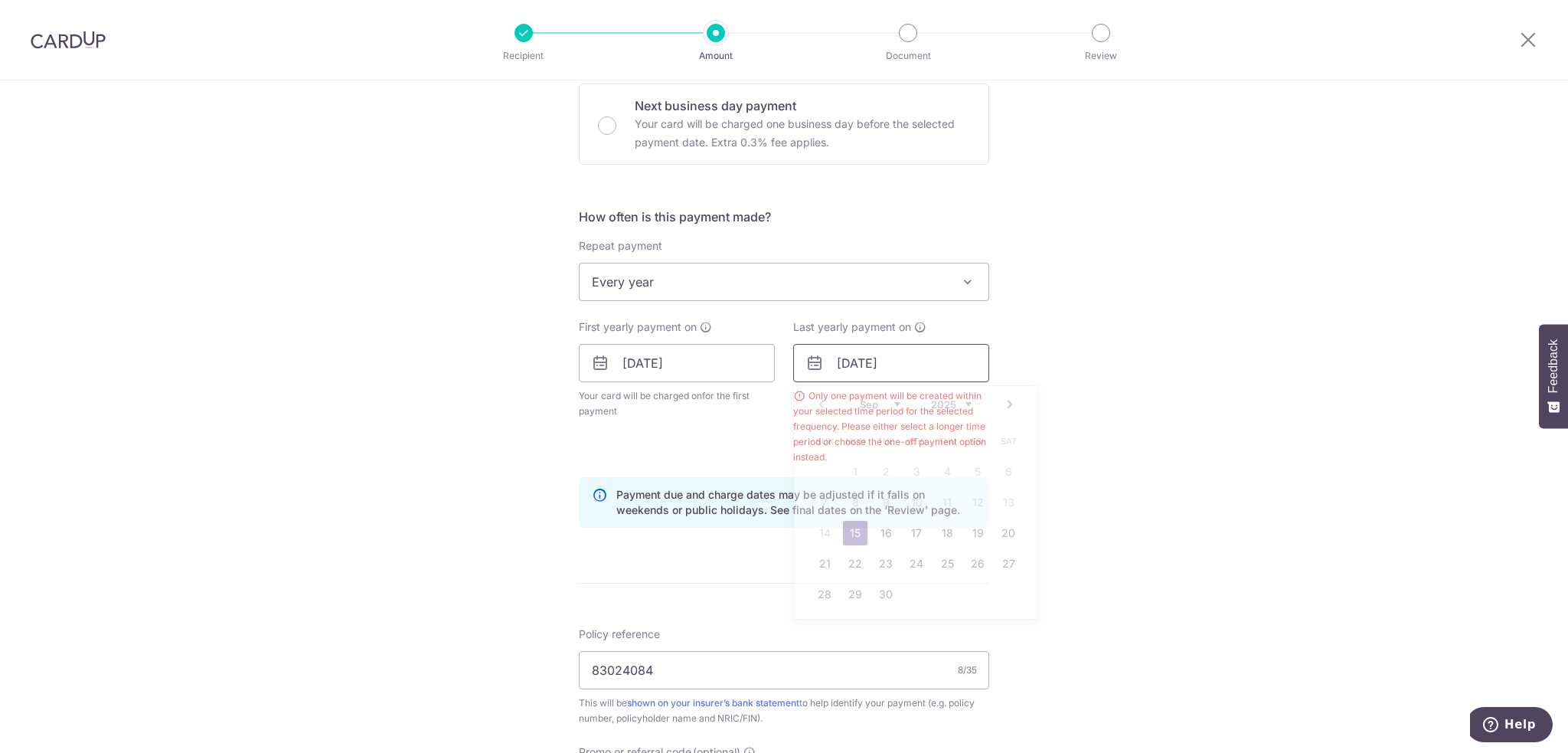
click at [859, 366] on input "[DATE]" at bounding box center [891, 363] width 196 height 38
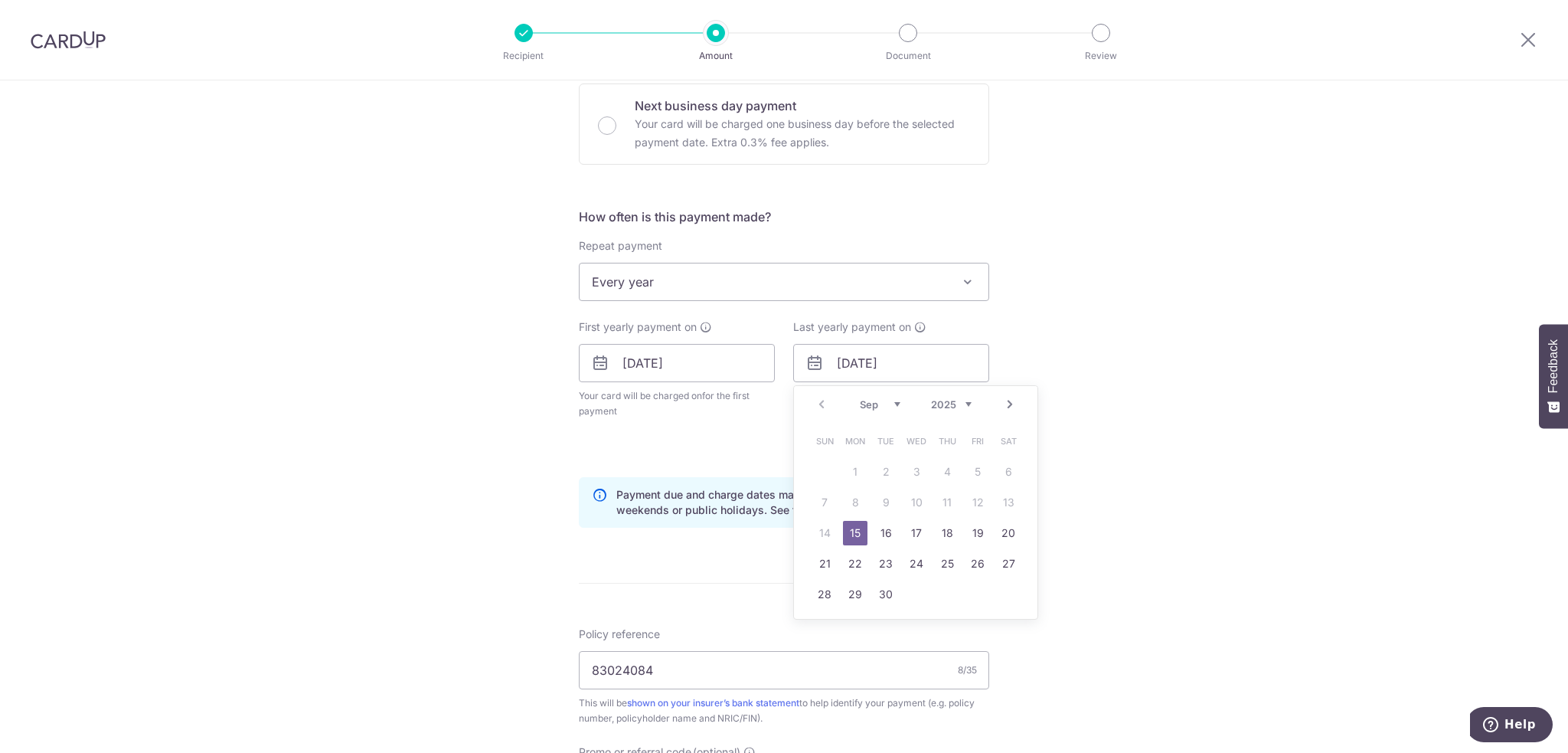
click at [968, 407] on div "Prev Next Sep Oct Nov Dec 2025 2026 2027 2028 2029 2030 2031 2032 2033 2034 2035" at bounding box center [915, 404] width 243 height 36
click at [963, 404] on select "2025 2026 2027 2028 2029 2030 2031 2032 2033 2034 2035" at bounding box center [951, 404] width 40 height 12
click at [1156, 437] on div "Tell us more about your payment Enter payment amount SGD 75,472.20 75472.20 Sel…" at bounding box center [784, 403] width 1568 height 1578
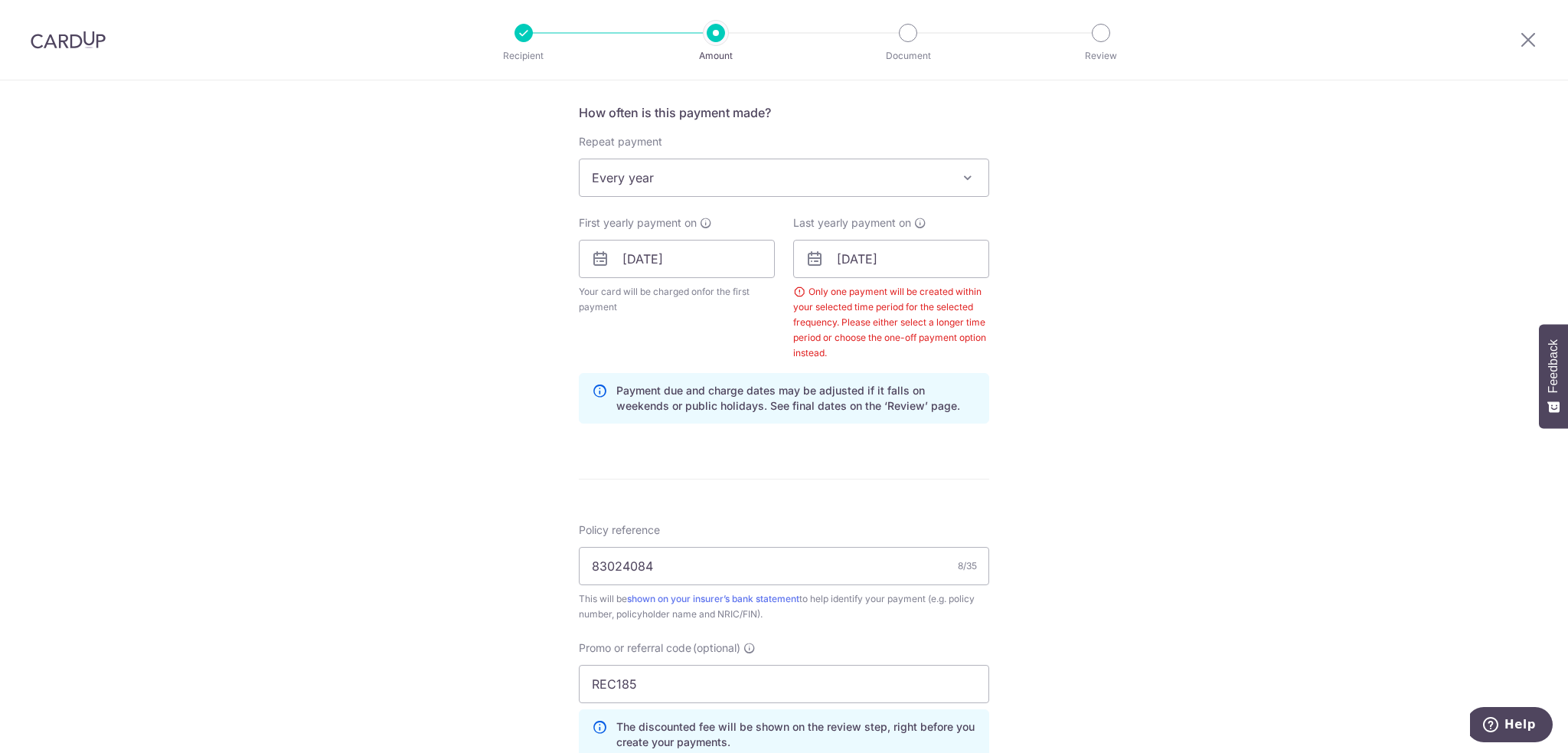
scroll to position [542, 0]
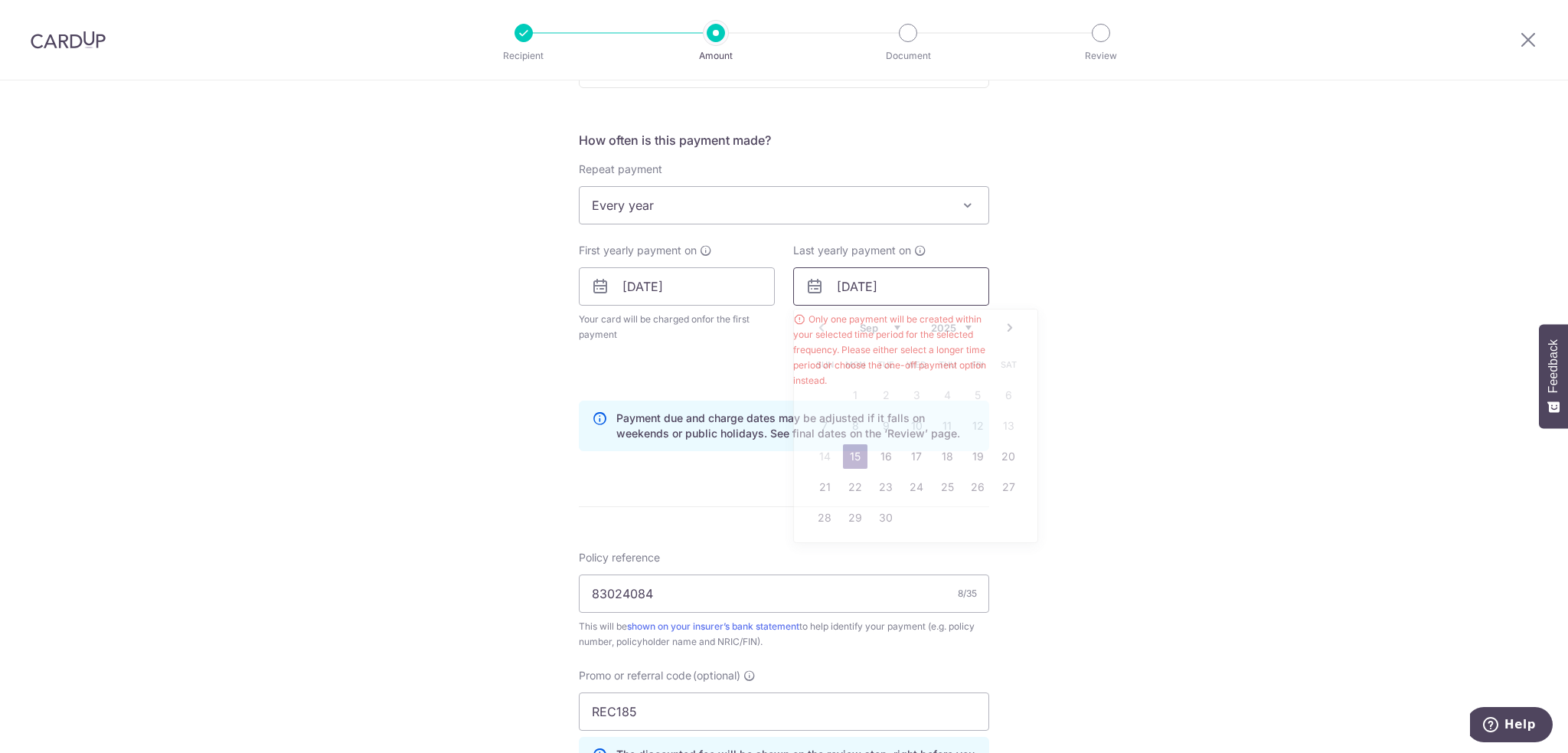
click at [897, 275] on input "[DATE]" at bounding box center [891, 286] width 196 height 38
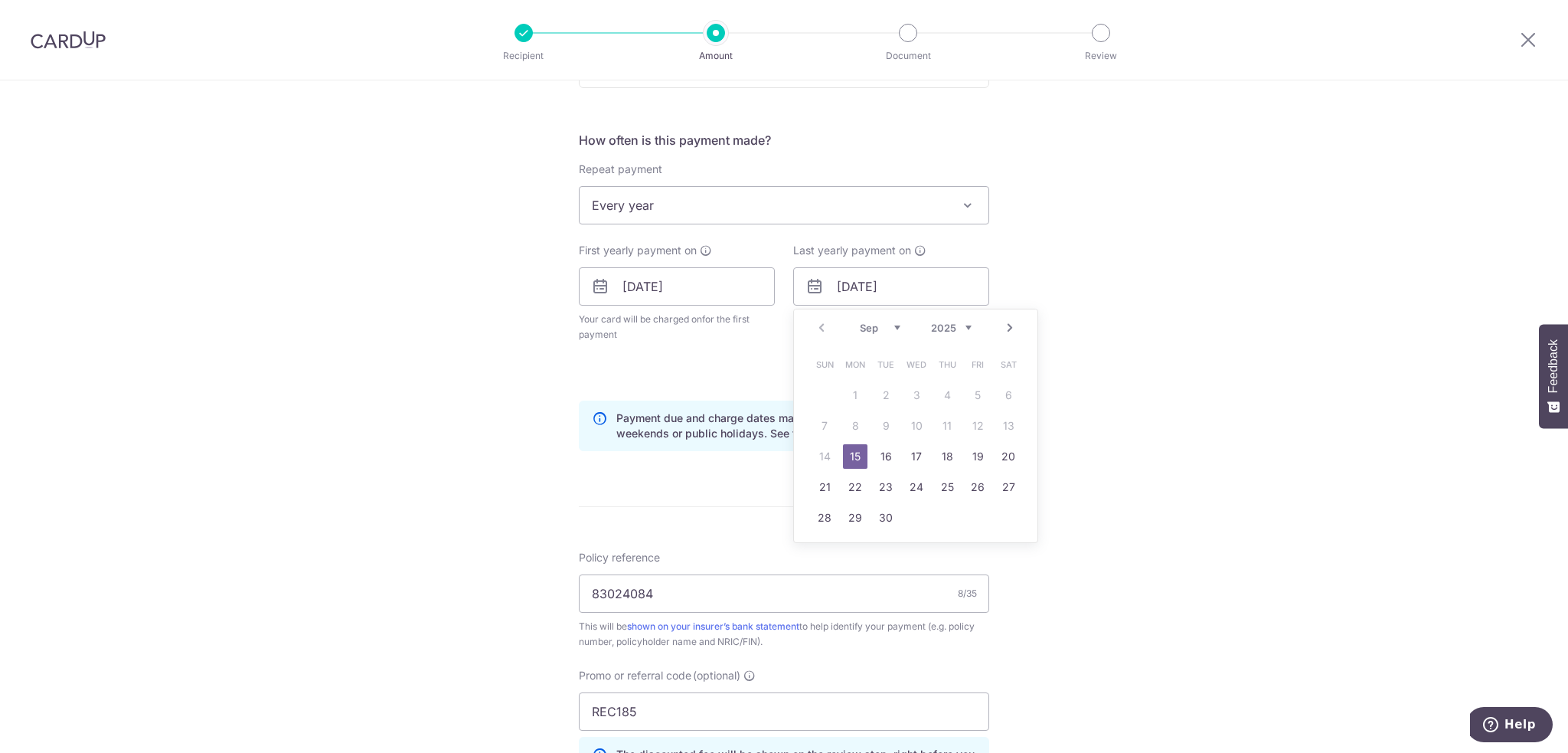
click at [968, 327] on div "Prev Next Sep Oct Nov Dec 2025 2026 2027 2028 2029 2030 2031 2032 2033 2034 2035" at bounding box center [915, 328] width 243 height 36
click at [961, 327] on select "2025 2026 2027 2028 2029 2030 2031 2032 2033 2034 2035" at bounding box center [951, 328] width 40 height 12
click at [878, 453] on link "15" at bounding box center [886, 456] width 25 height 25
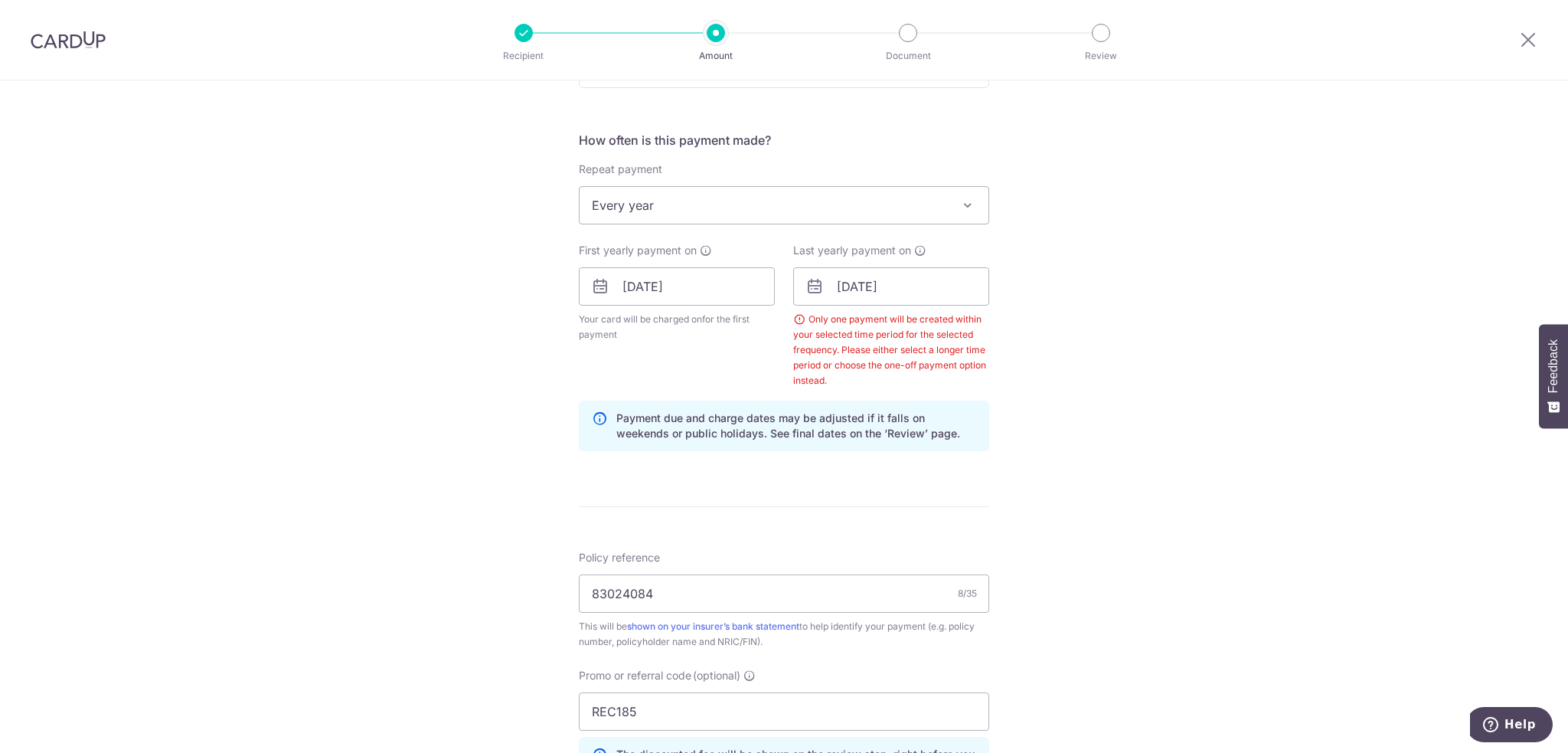
click at [1094, 375] on div "Tell us more about your payment Enter payment amount SGD 75,472.20 75472.20 Sel…" at bounding box center [784, 327] width 1568 height 1578
click at [870, 285] on input "15/09/2026" at bounding box center [891, 286] width 196 height 38
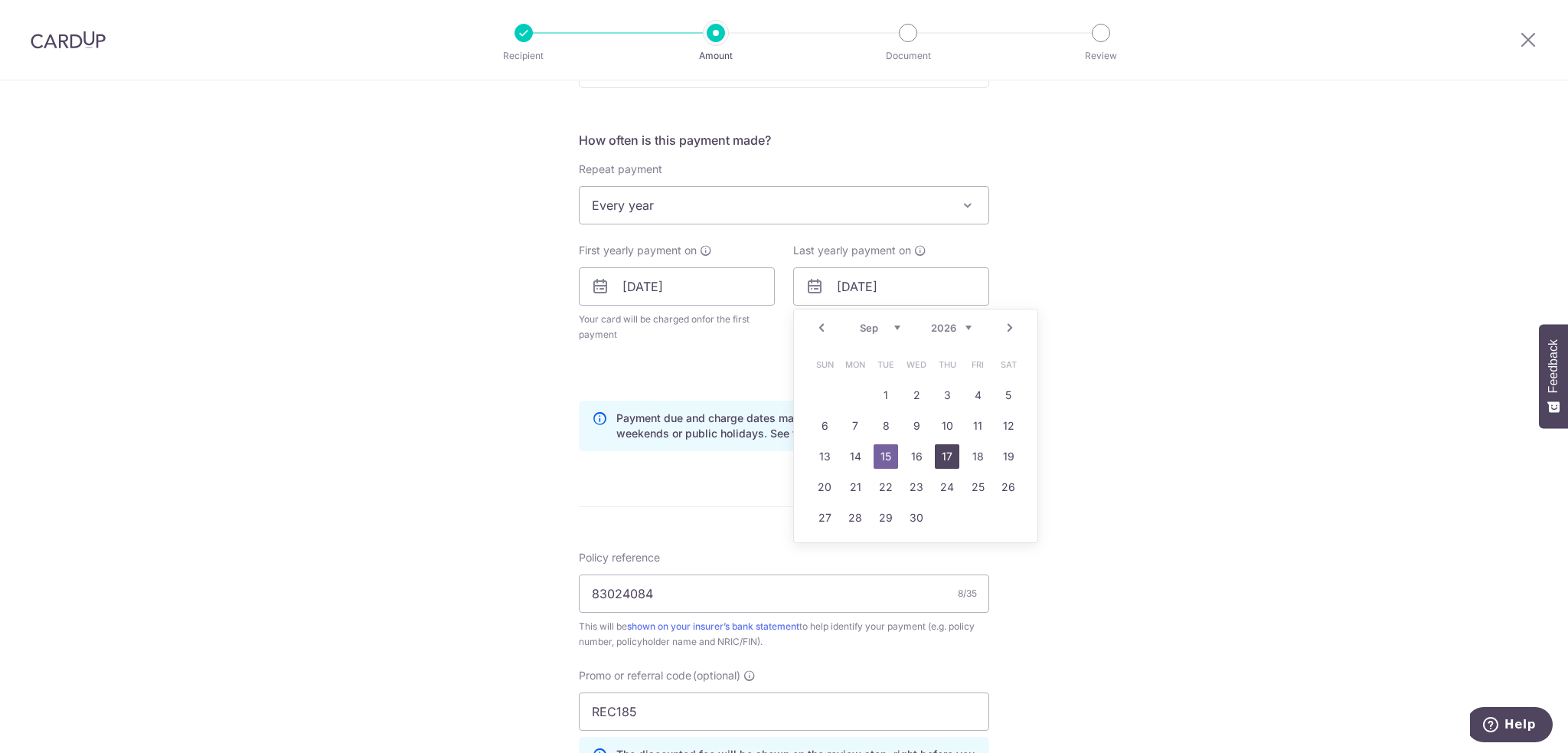
click at [934, 455] on link "17" at bounding box center [947, 456] width 25 height 25
type input "17/09/2026"
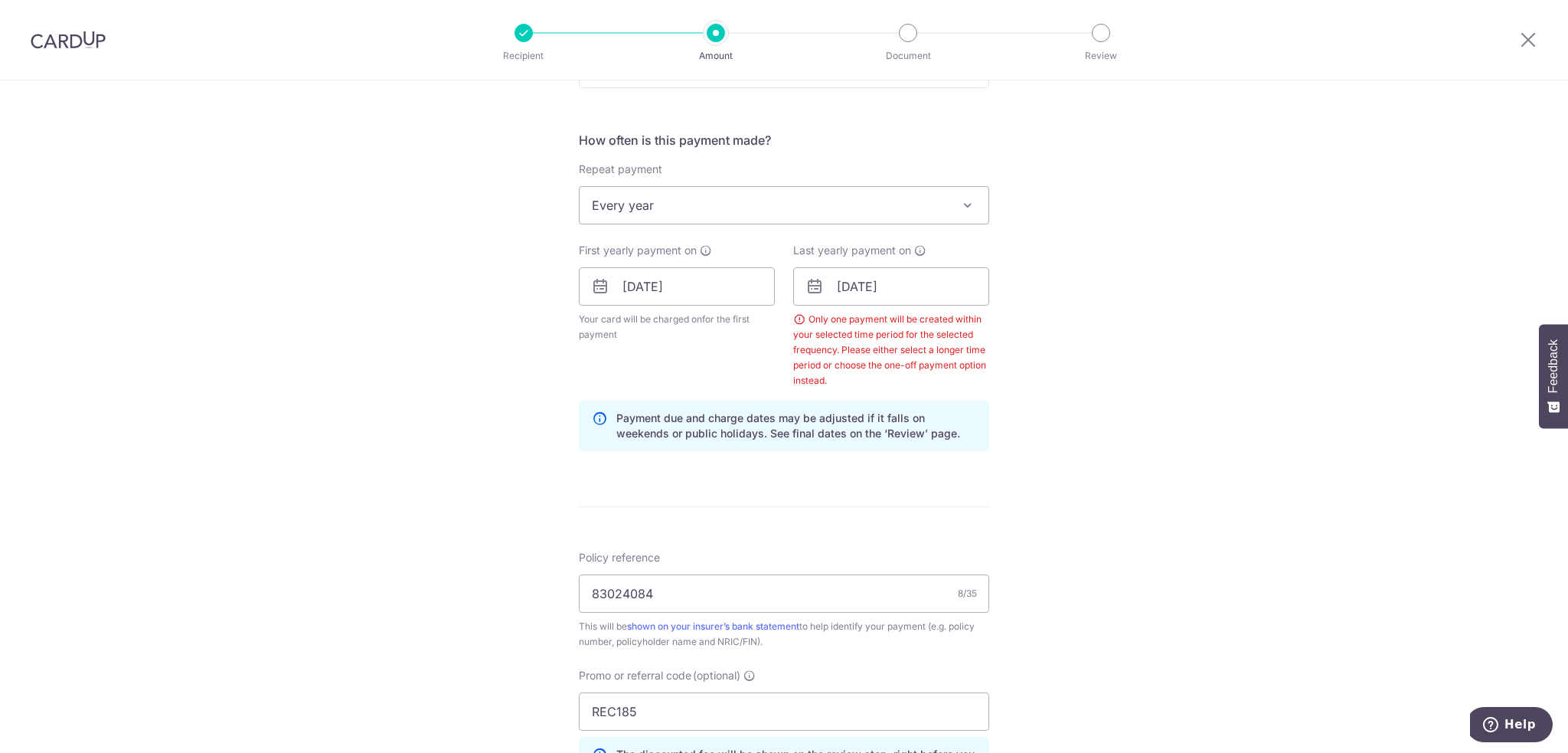
click at [1012, 403] on div "Tell us more about your payment Enter payment amount SGD 75,472.20 75472.20 Sel…" at bounding box center [784, 327] width 1568 height 1578
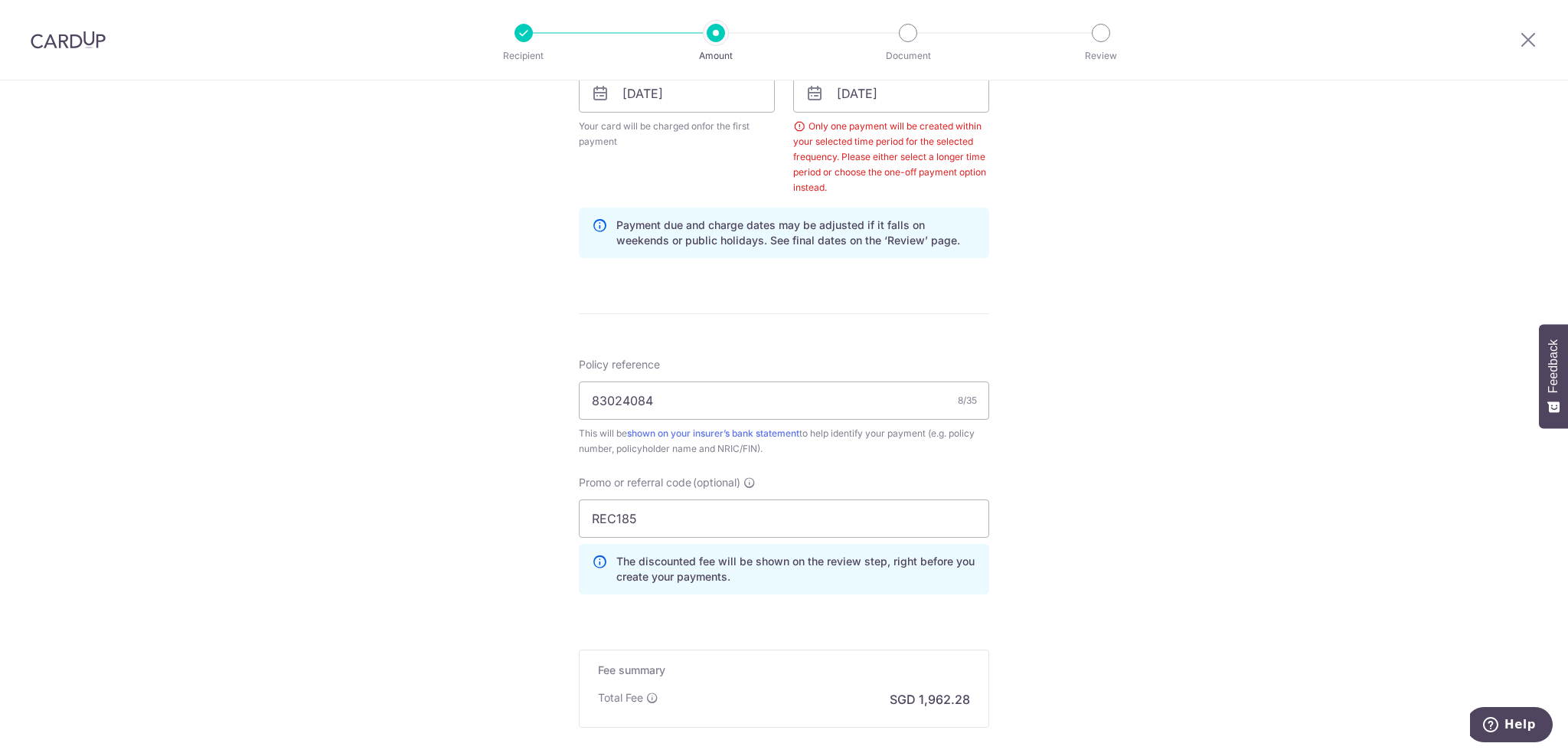
scroll to position [904, 0]
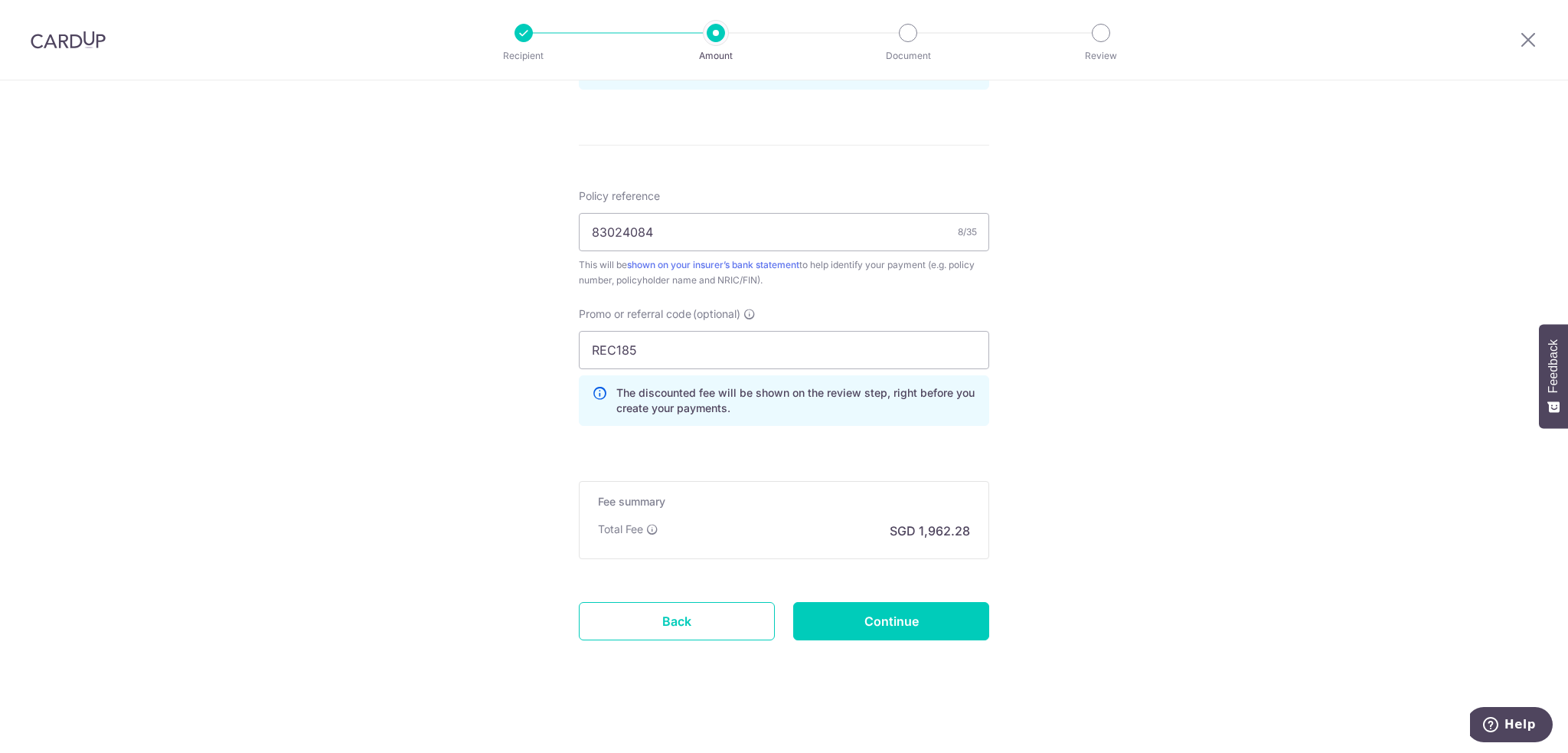
click at [875, 602] on input "Continue" at bounding box center [891, 621] width 196 height 38
type input "Create Schedule"
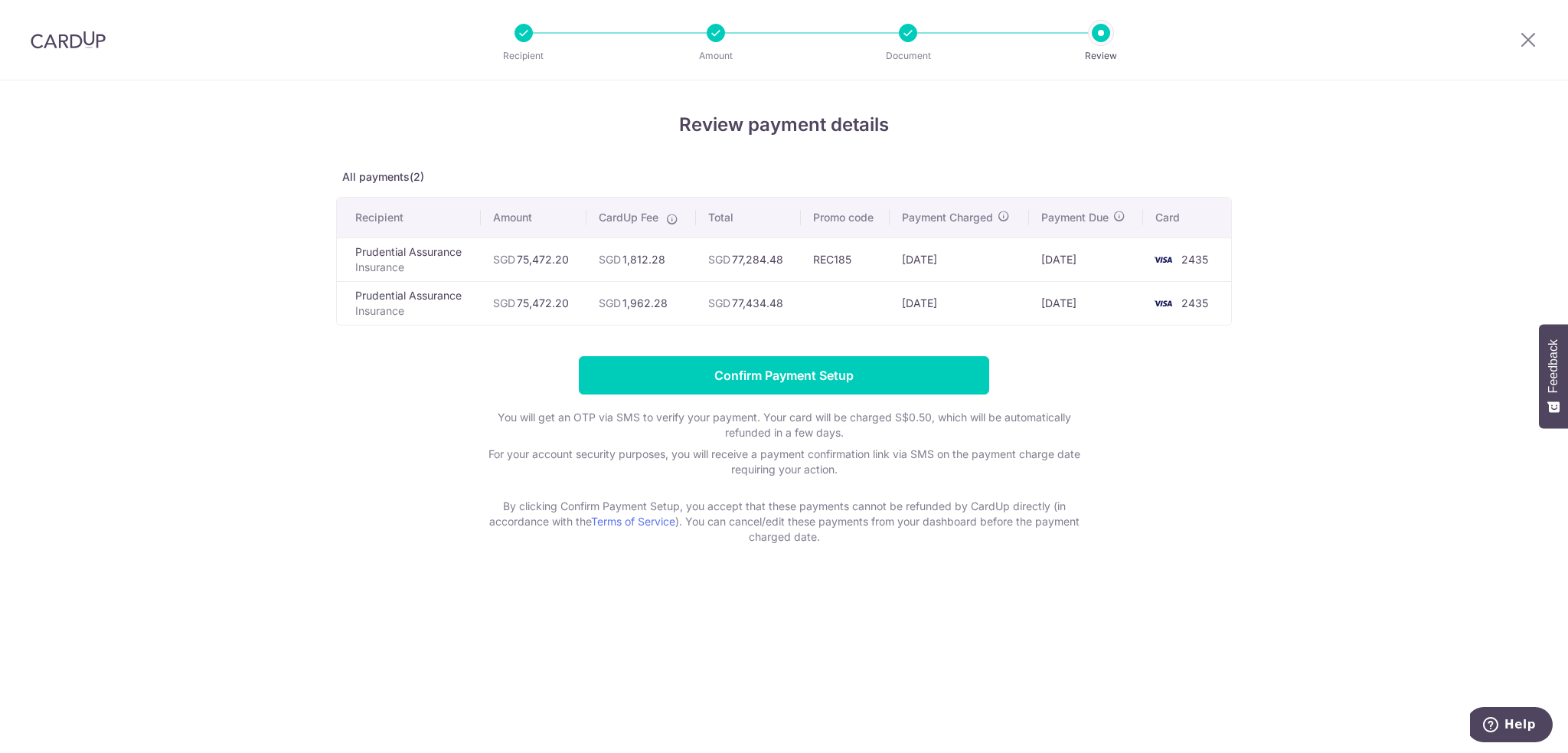
drag, startPoint x: 615, startPoint y: 259, endPoint x: 664, endPoint y: 260, distance: 49.0
click at [660, 261] on td "SGD 1,812.28" at bounding box center [641, 258] width 109 height 43
click at [712, 255] on span "SGD" at bounding box center [718, 259] width 22 height 13
click at [703, 262] on td "SGD 77,284.48" at bounding box center [748, 258] width 105 height 43
drag, startPoint x: 697, startPoint y: 264, endPoint x: 783, endPoint y: 251, distance: 87.0
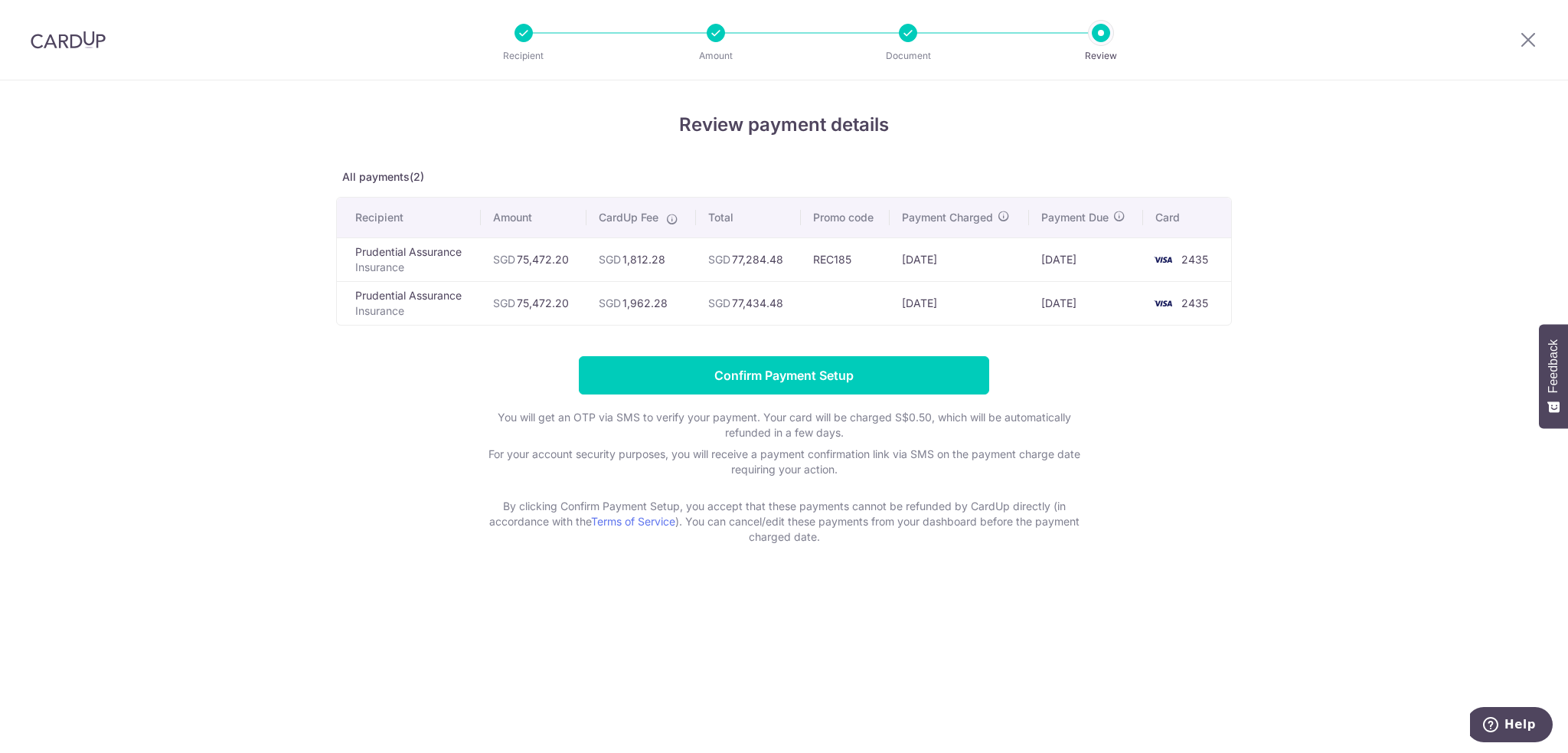
click at [783, 251] on td "SGD 77,284.48" at bounding box center [748, 258] width 105 height 43
click at [688, 248] on td "SGD 1,812.28" at bounding box center [641, 258] width 109 height 43
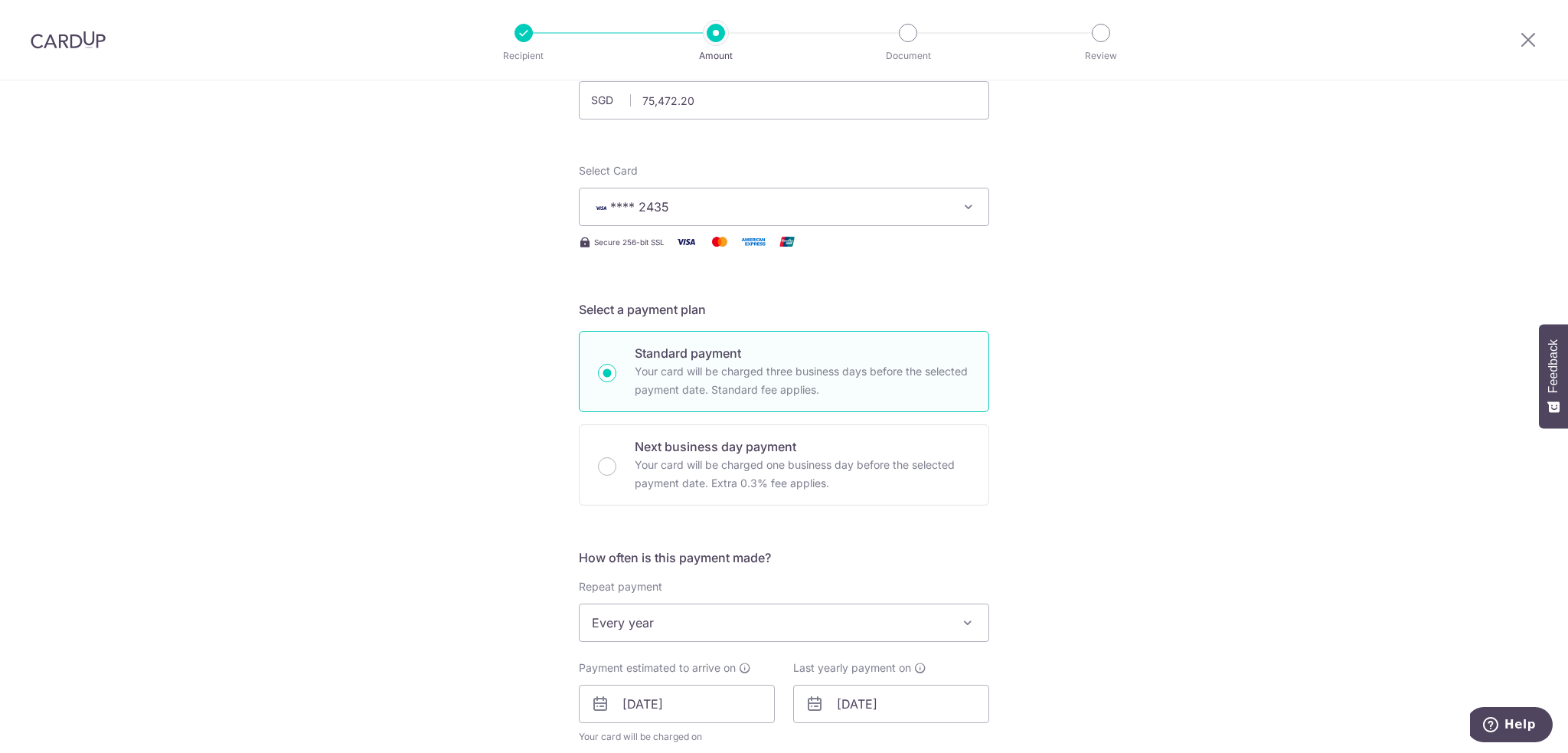
scroll to position [306, 0]
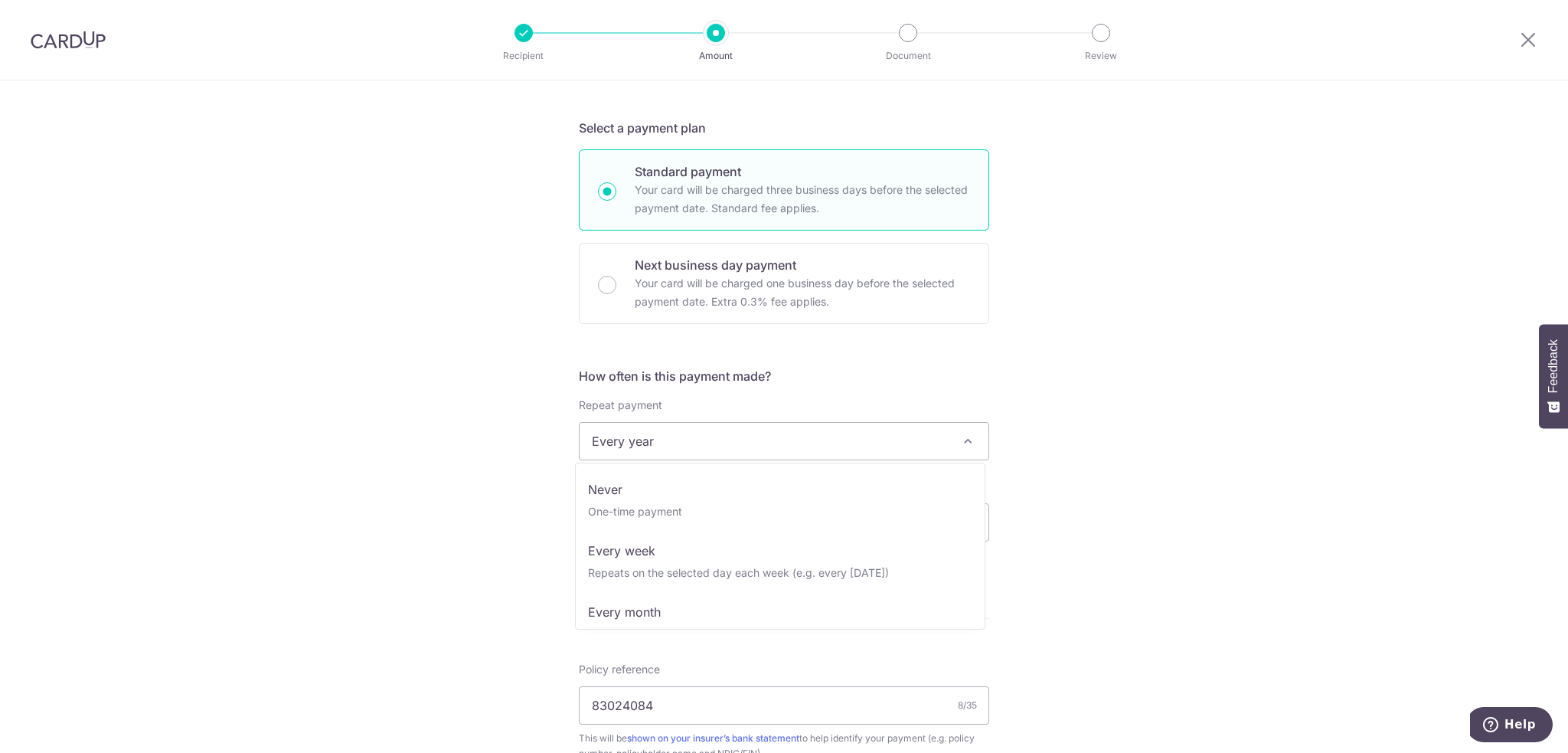
click at [693, 430] on span "Every year" at bounding box center [784, 441] width 409 height 36
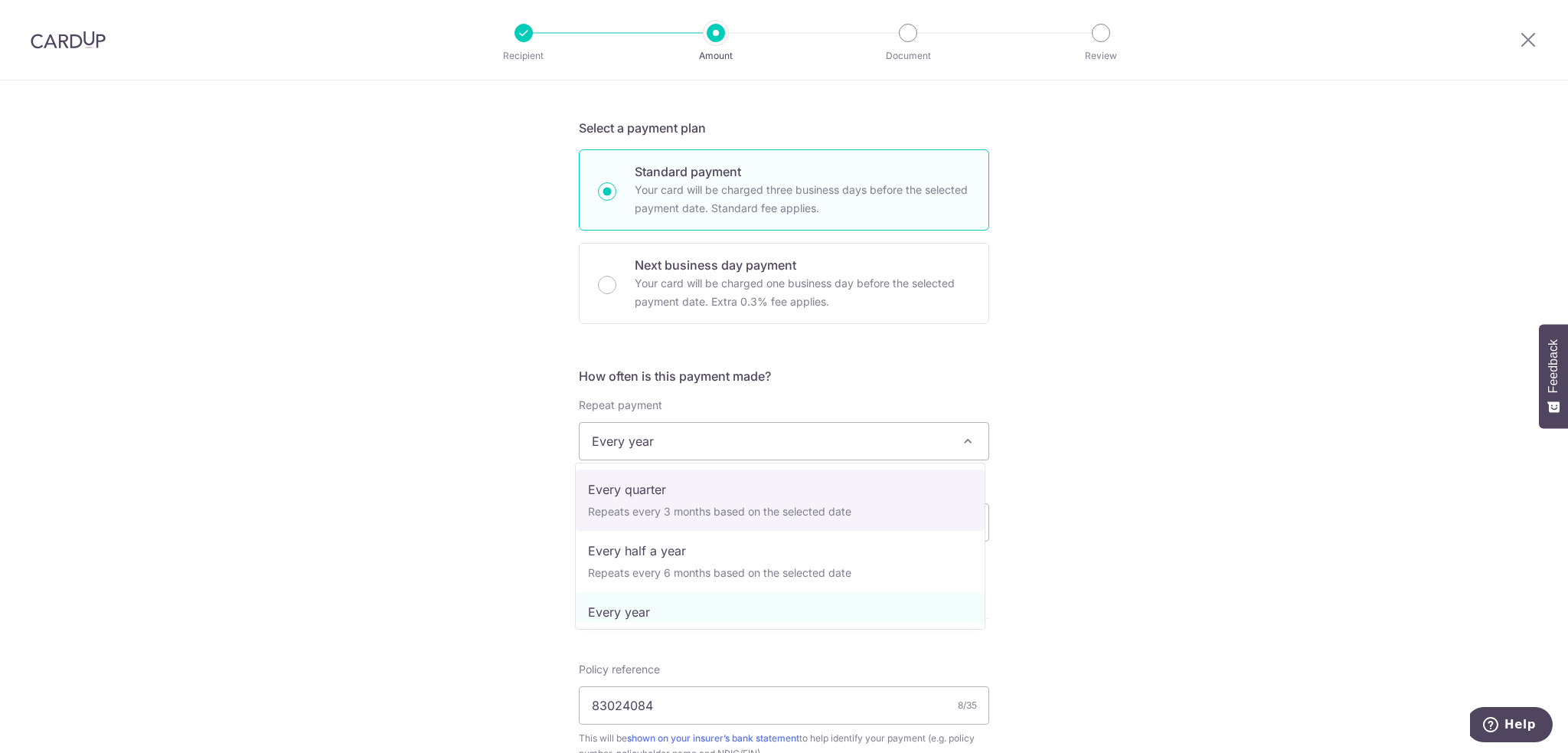
scroll to position [214, 0]
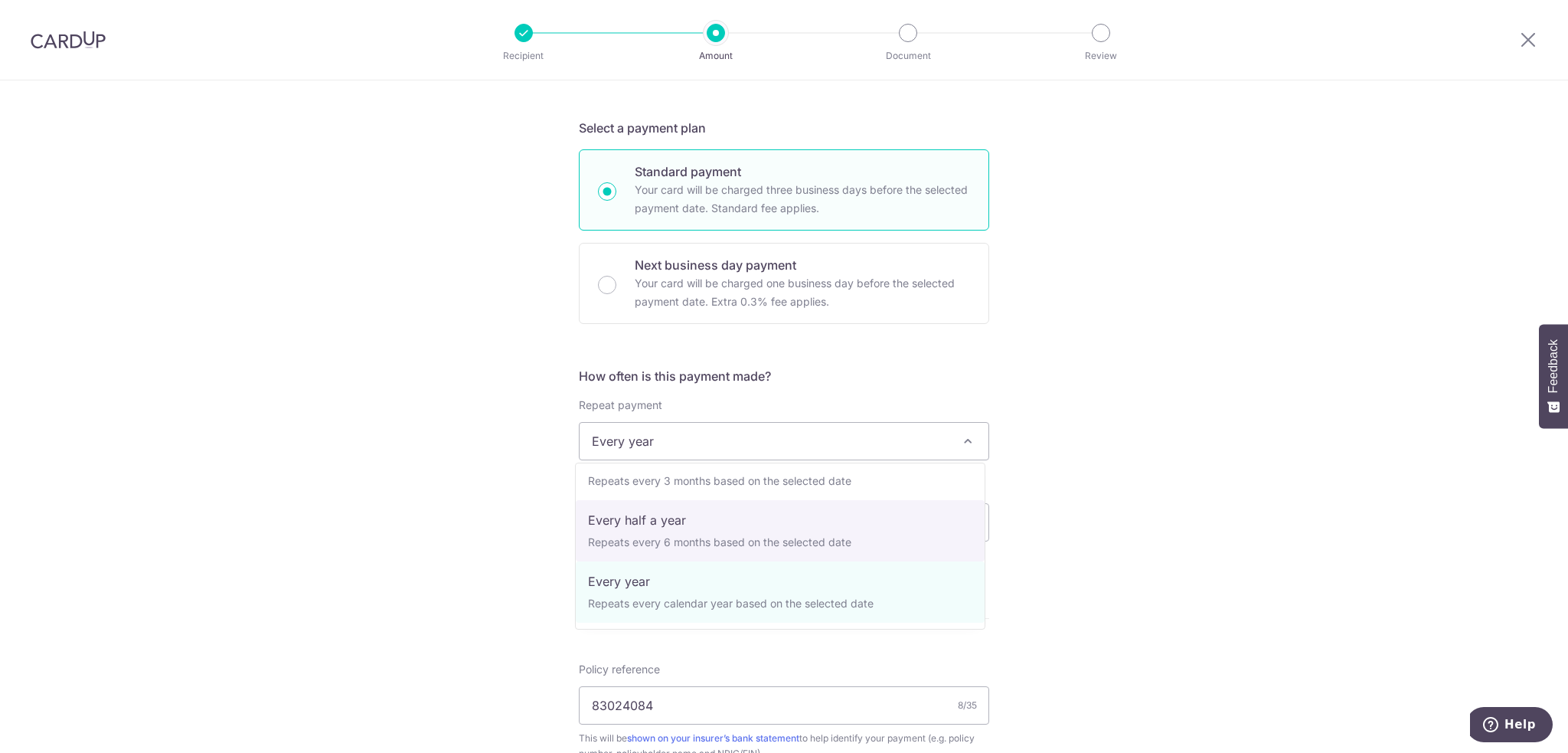
select select "5"
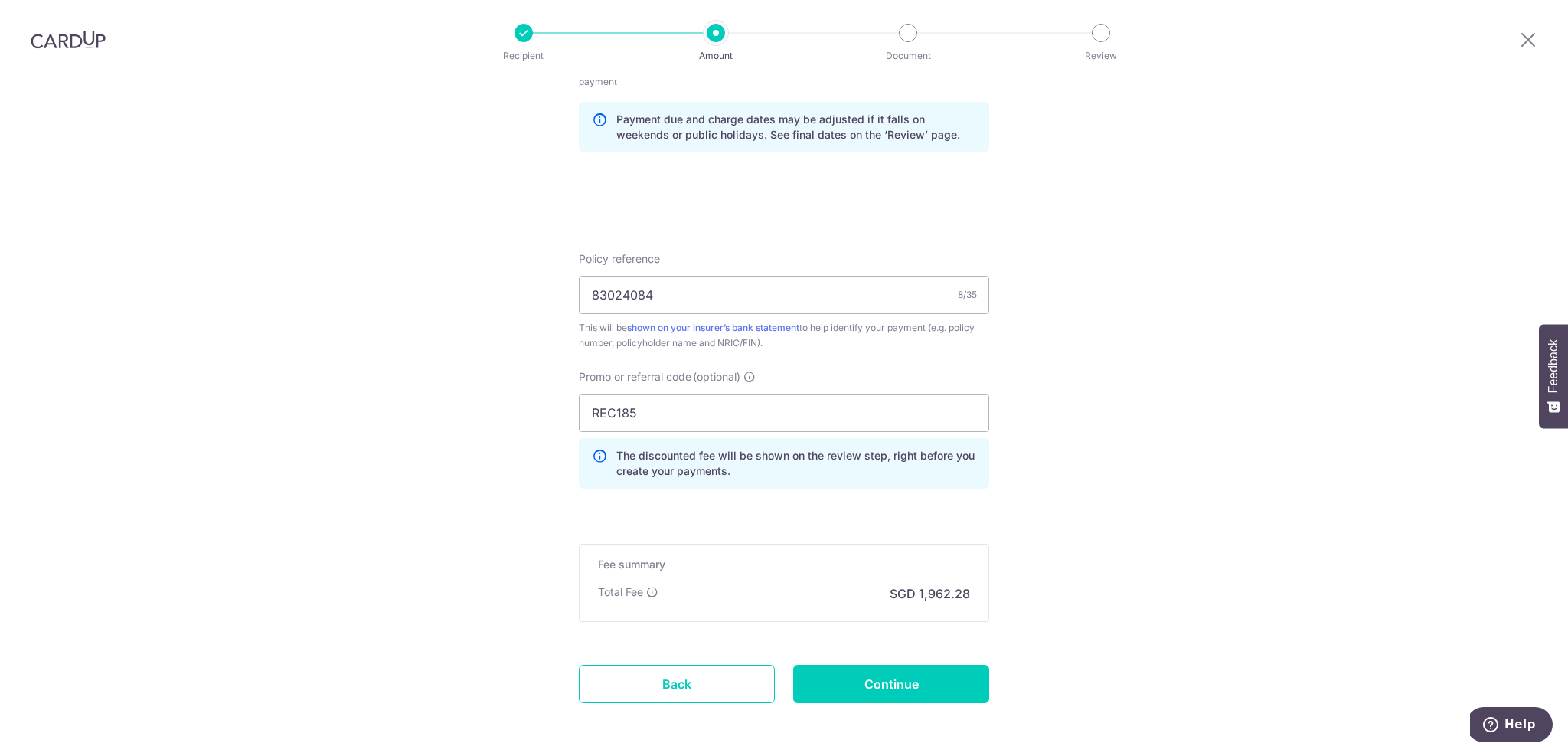
scroll to position [858, 0]
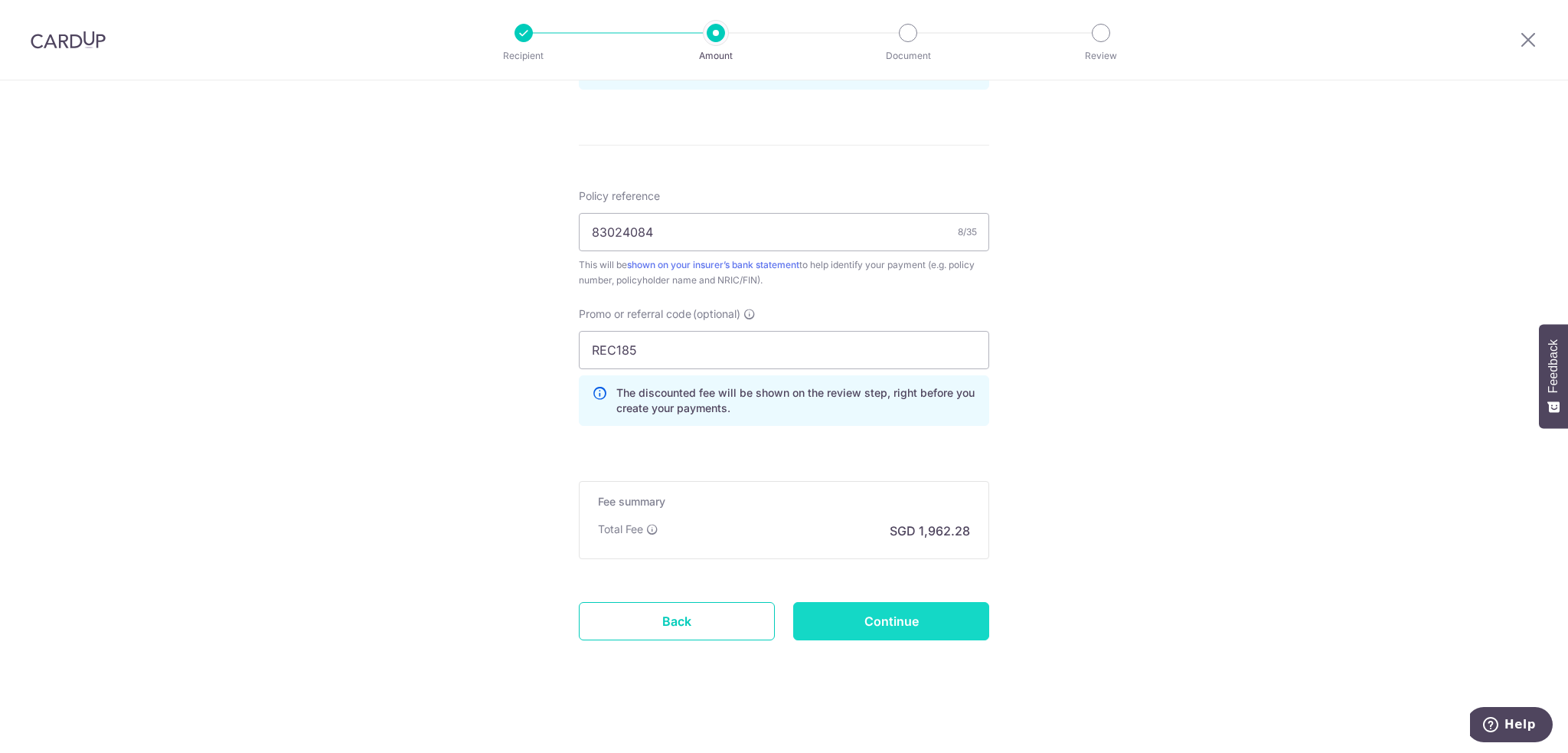
click at [881, 618] on input "Continue" at bounding box center [891, 621] width 196 height 38
type input "Update Schedule"
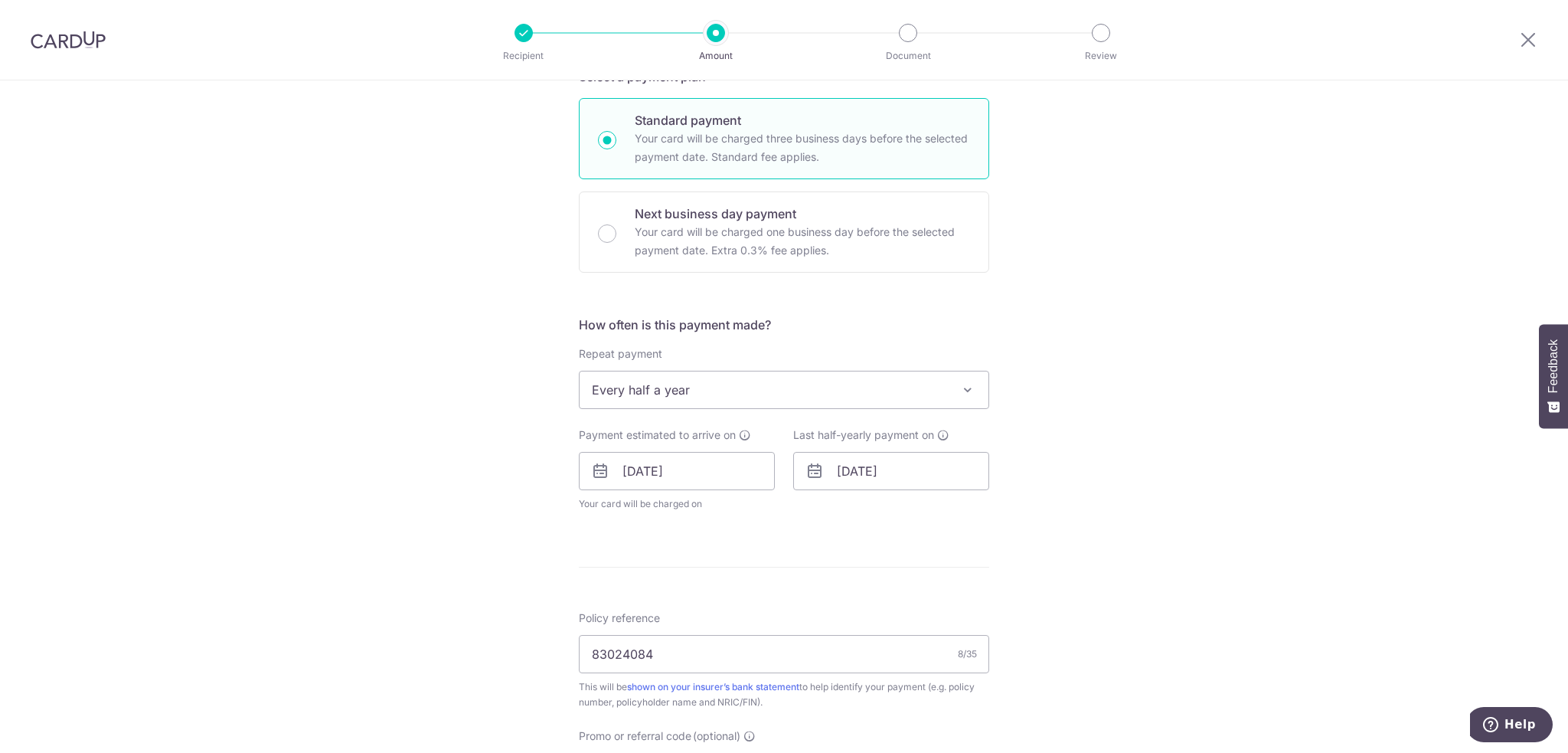
scroll to position [383, 0]
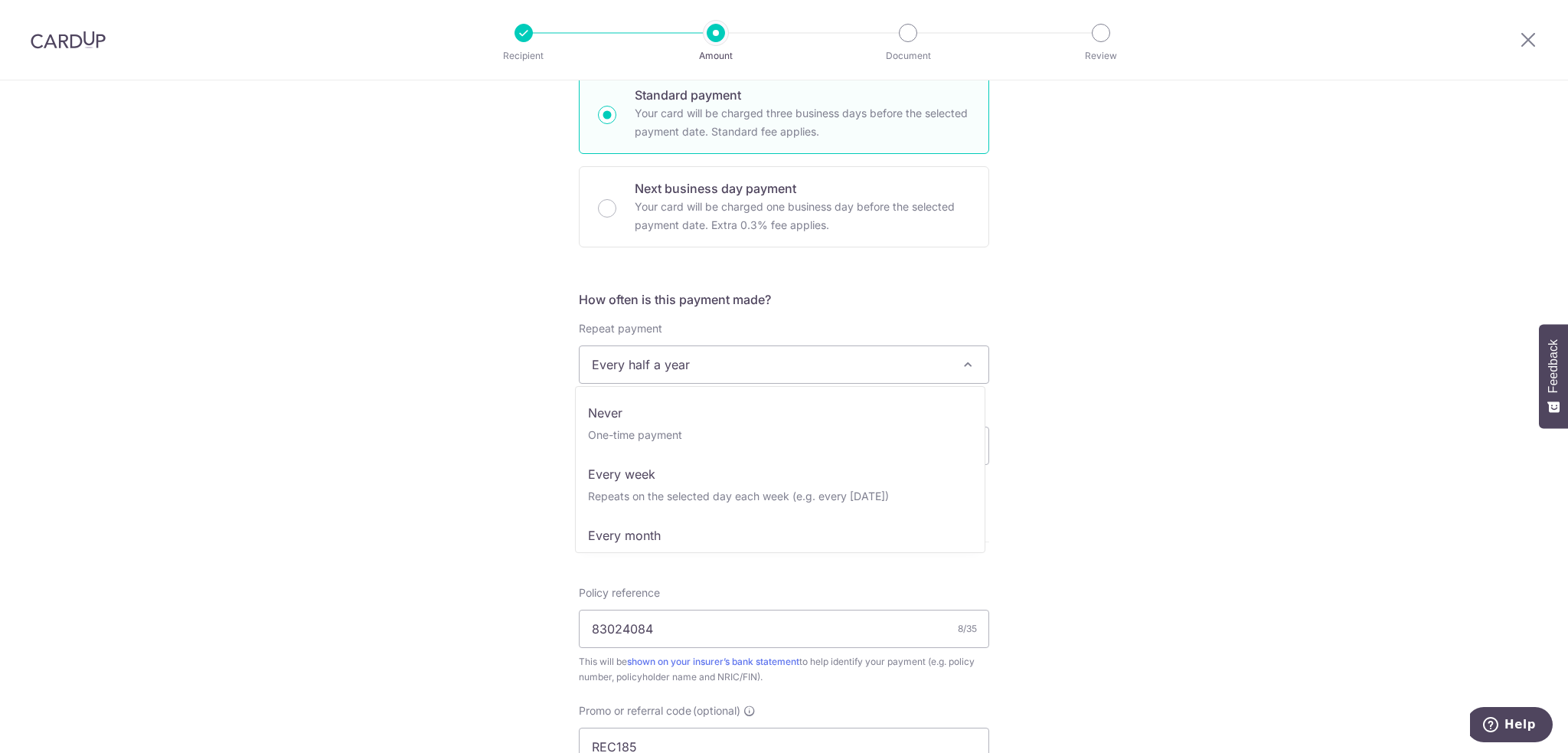
click at [704, 365] on span "Every half a year" at bounding box center [784, 364] width 409 height 36
click at [1263, 303] on div "Tell us more about your payment Enter payment amount SGD 75,472.20 75472.20 Sel…" at bounding box center [784, 425] width 1568 height 1454
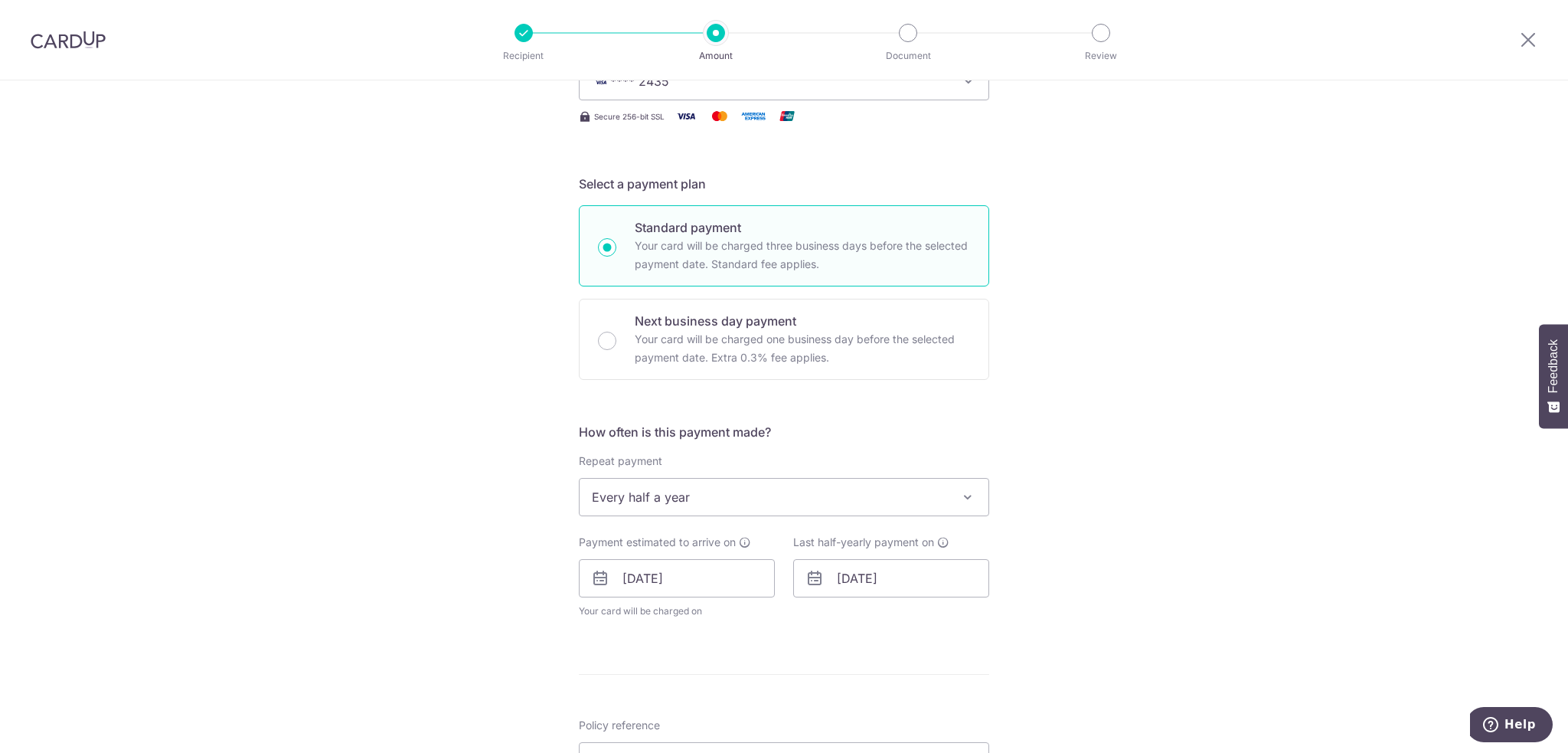
scroll to position [383, 0]
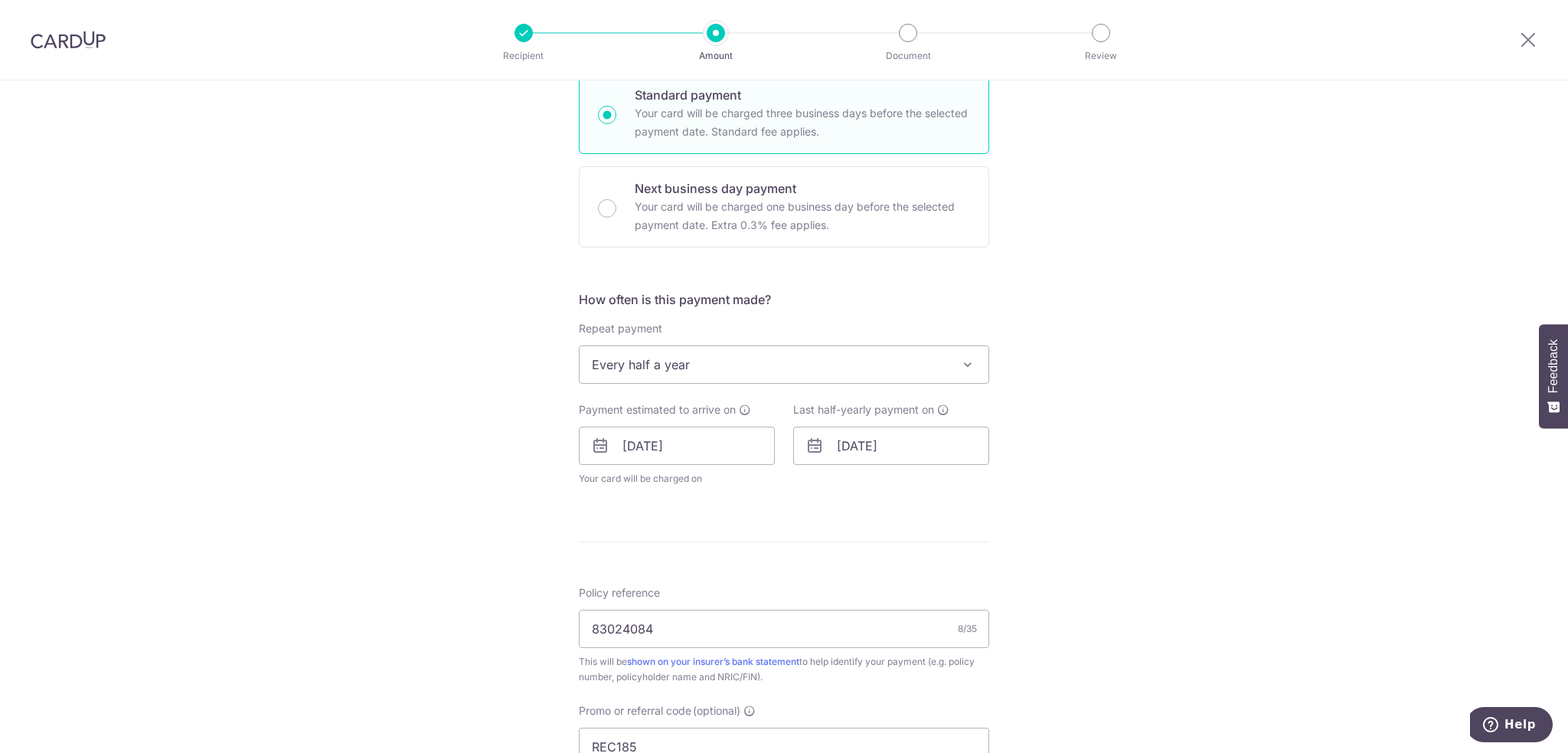
click at [634, 364] on span "Every half a year" at bounding box center [784, 364] width 409 height 36
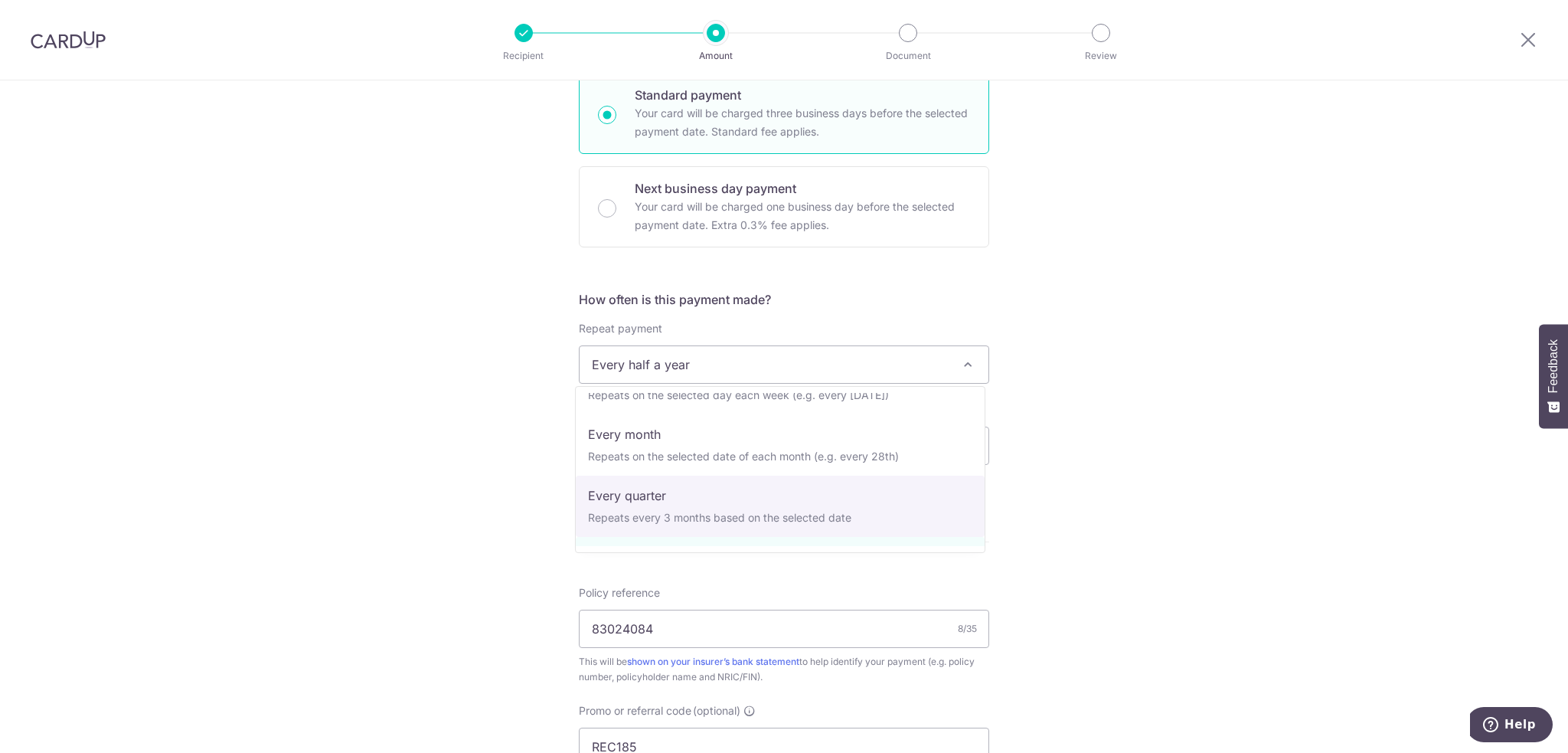
scroll to position [0, 0]
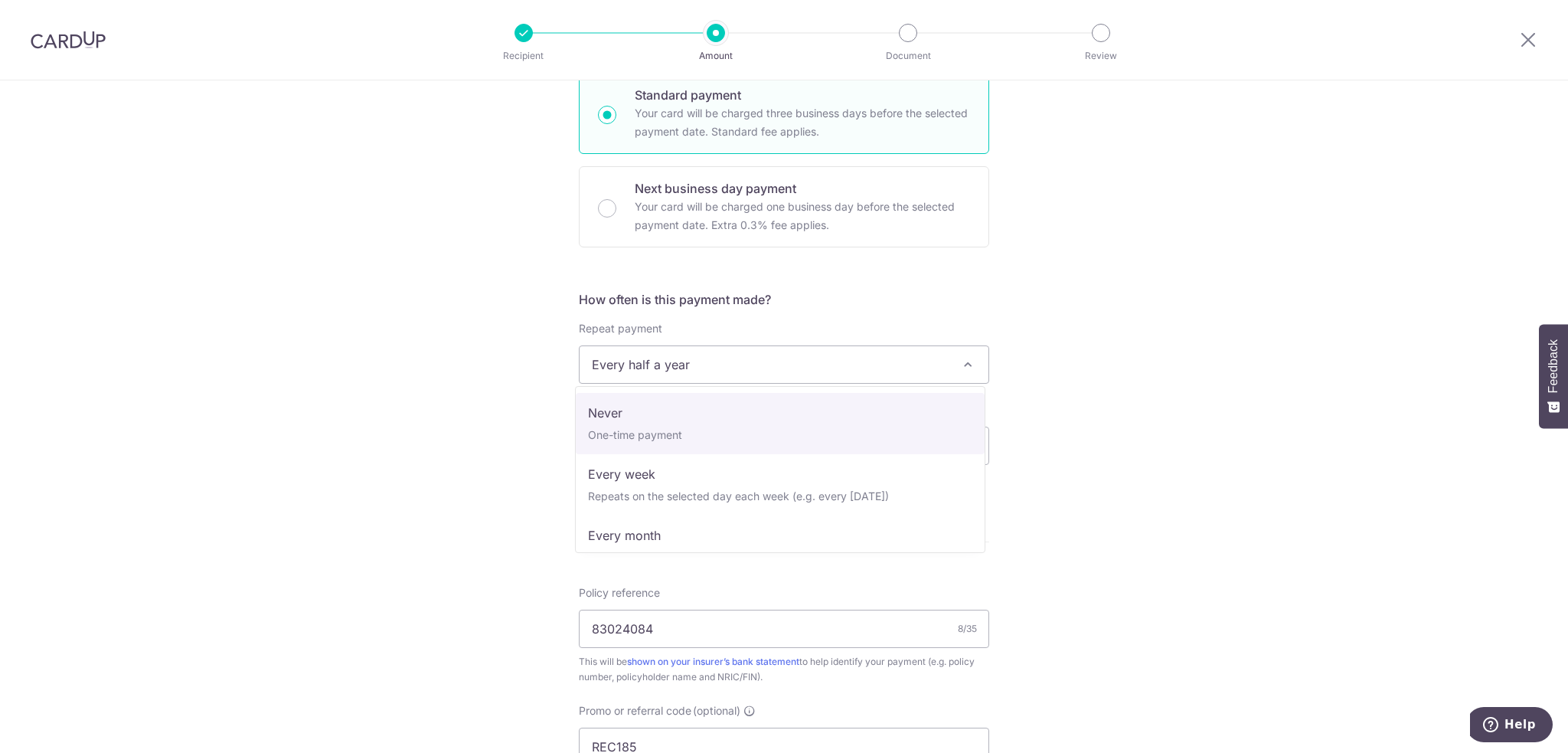
select select "1"
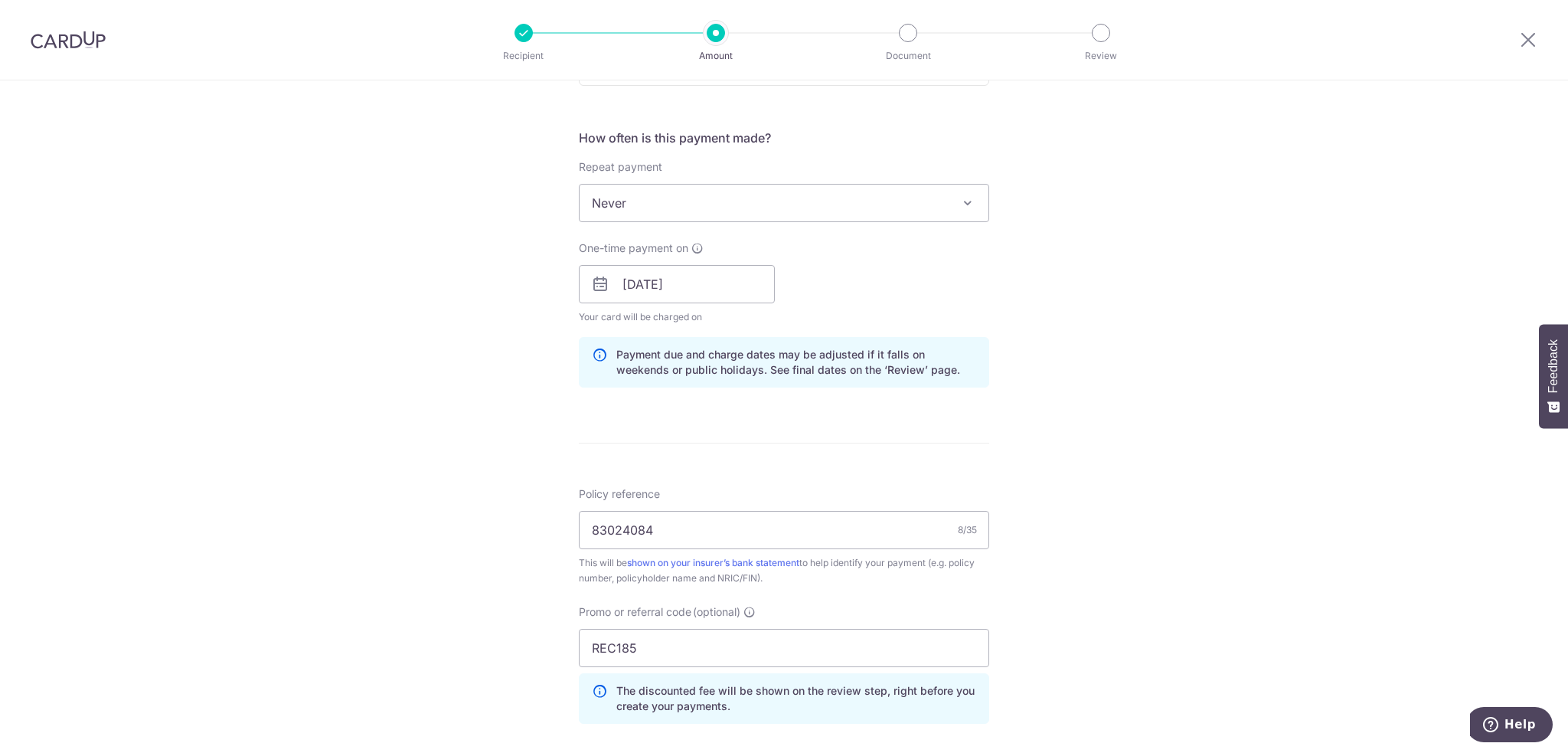
scroll to position [765, 0]
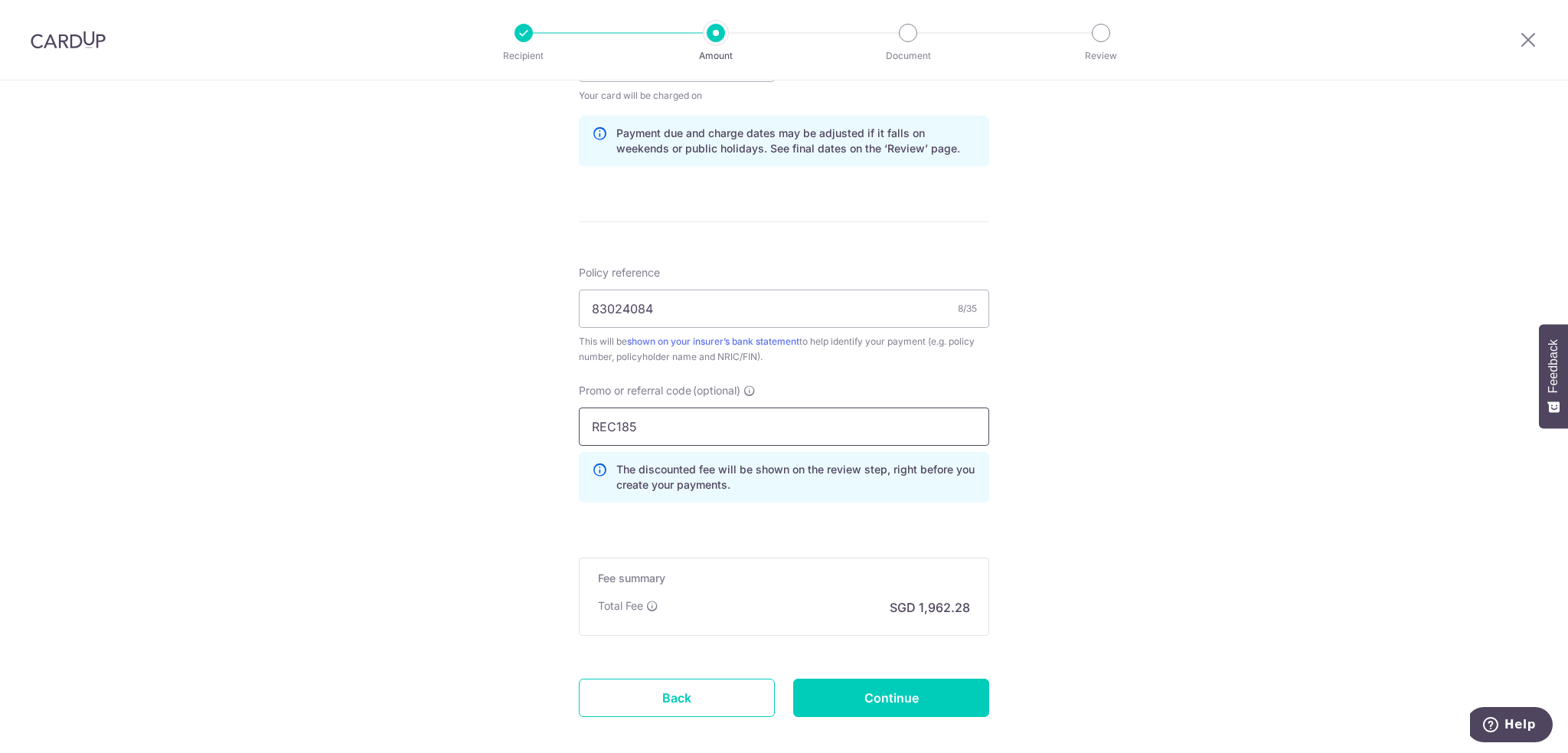
drag, startPoint x: 715, startPoint y: 433, endPoint x: 391, endPoint y: 428, distance: 324.0
click at [391, 428] on div "Tell us more about your payment Enter payment amount SGD 75,472.20 75472.20 Sel…" at bounding box center [784, 73] width 1568 height 1517
drag, startPoint x: 568, startPoint y: 433, endPoint x: 502, endPoint y: 432, distance: 66.0
click at [502, 432] on div "Tell us more about your payment Enter payment amount SGD 75,472.20 75472.20 Sel…" at bounding box center [784, 73] width 1568 height 1517
paste input "OCBC19"
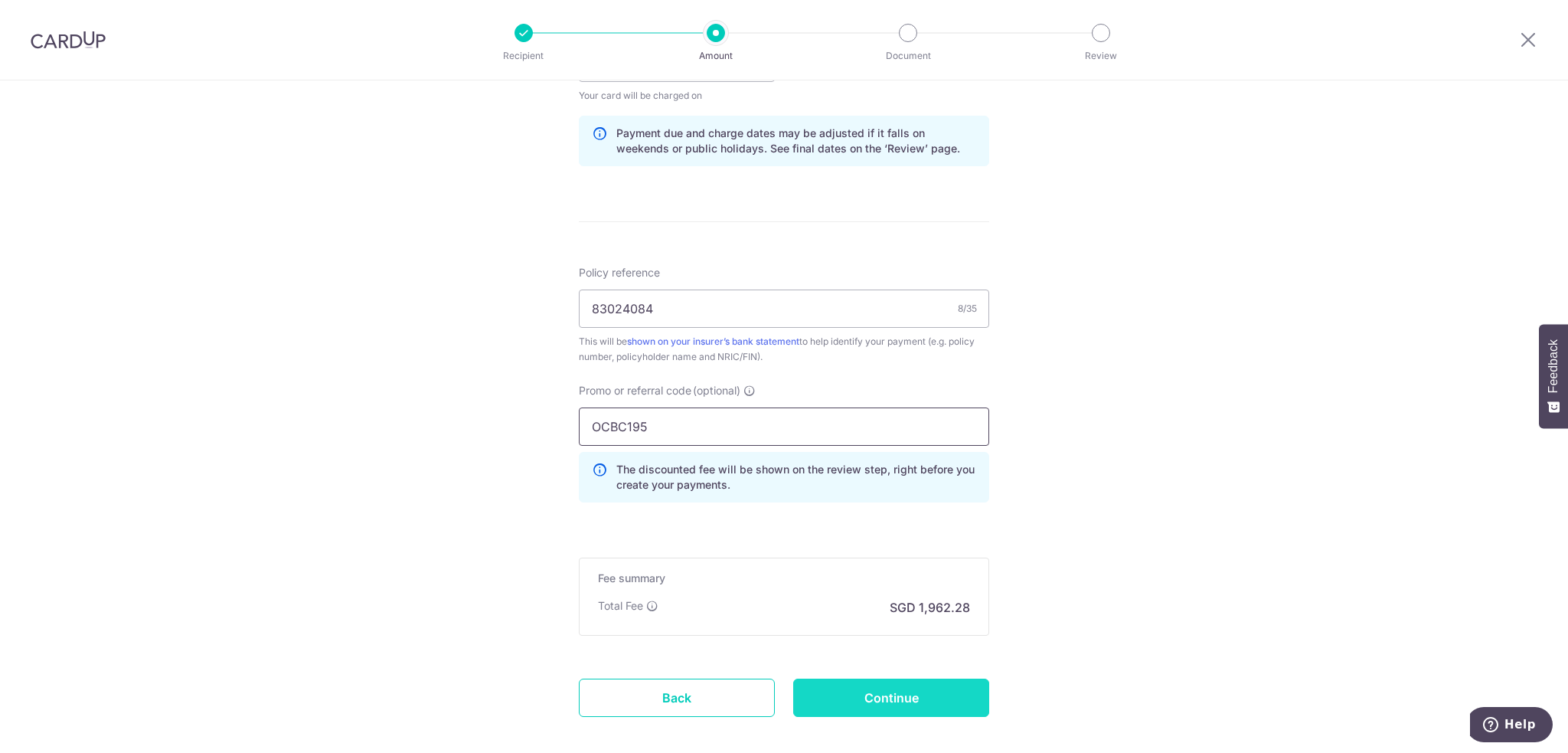
type input "OCBC195"
click at [841, 697] on input "Continue" at bounding box center [891, 697] width 196 height 38
type input "Update Schedule"
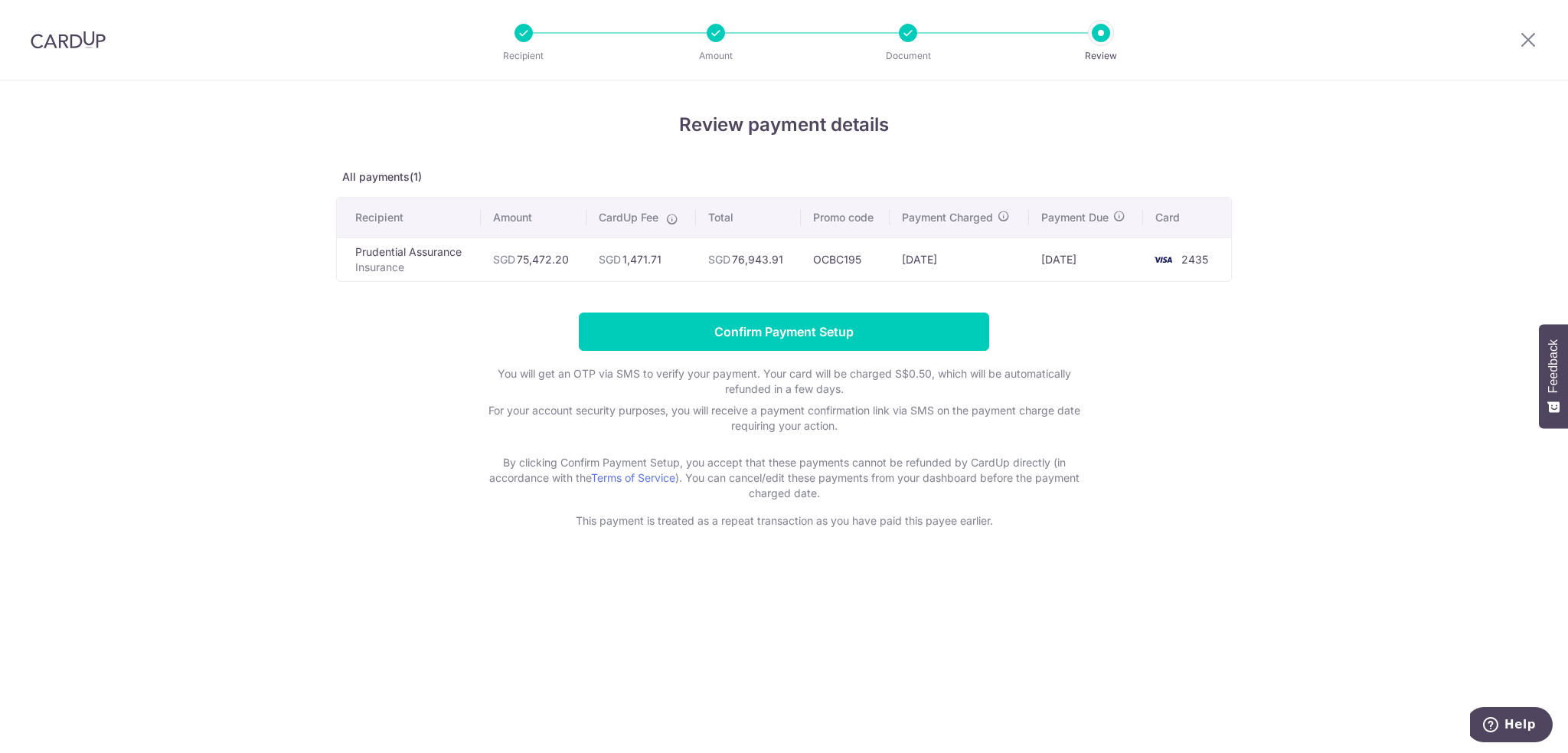
click at [938, 259] on td "[DATE]" at bounding box center [958, 258] width 139 height 43
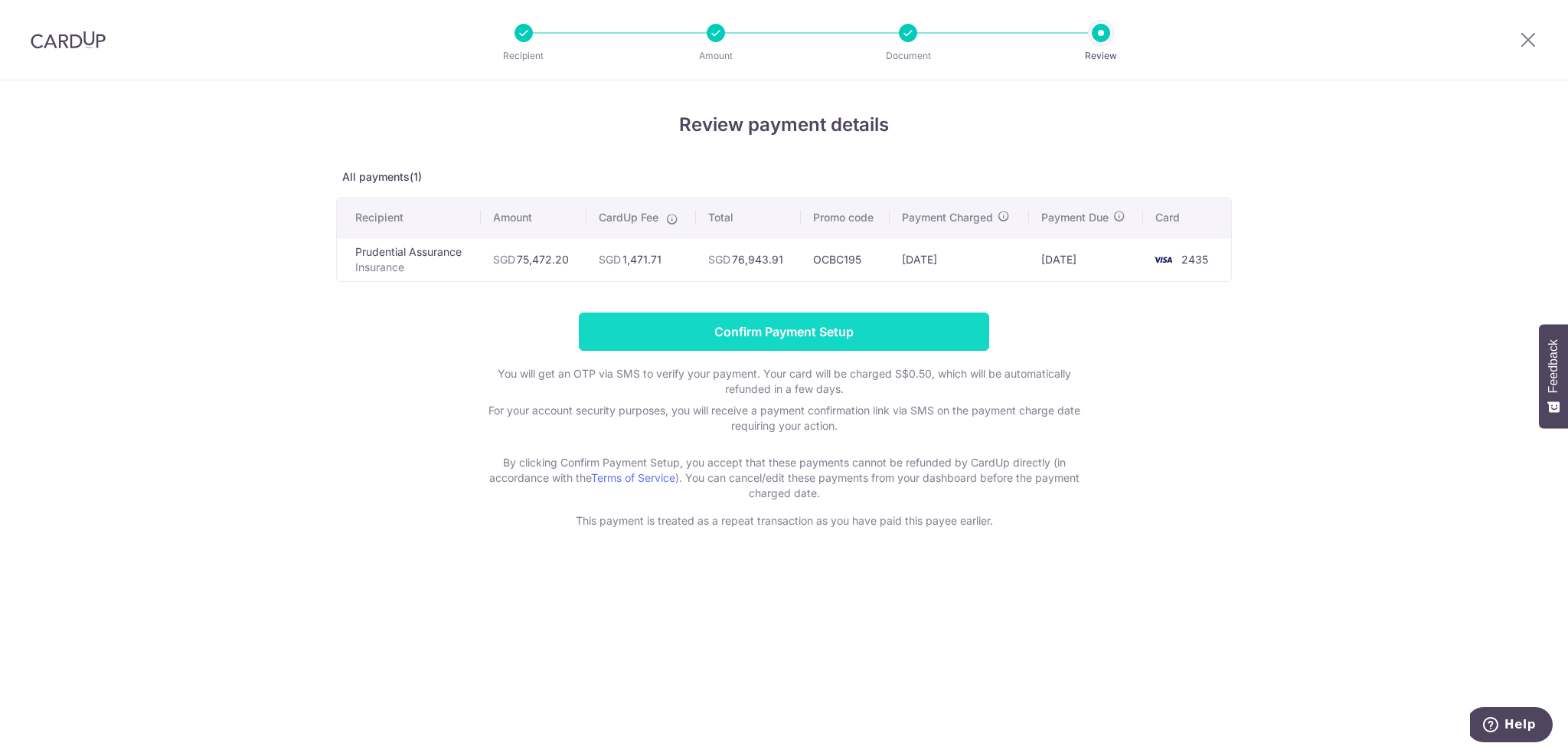
click at [883, 336] on input "Confirm Payment Setup" at bounding box center [784, 331] width 410 height 38
